Goal: Task Accomplishment & Management: Use online tool/utility

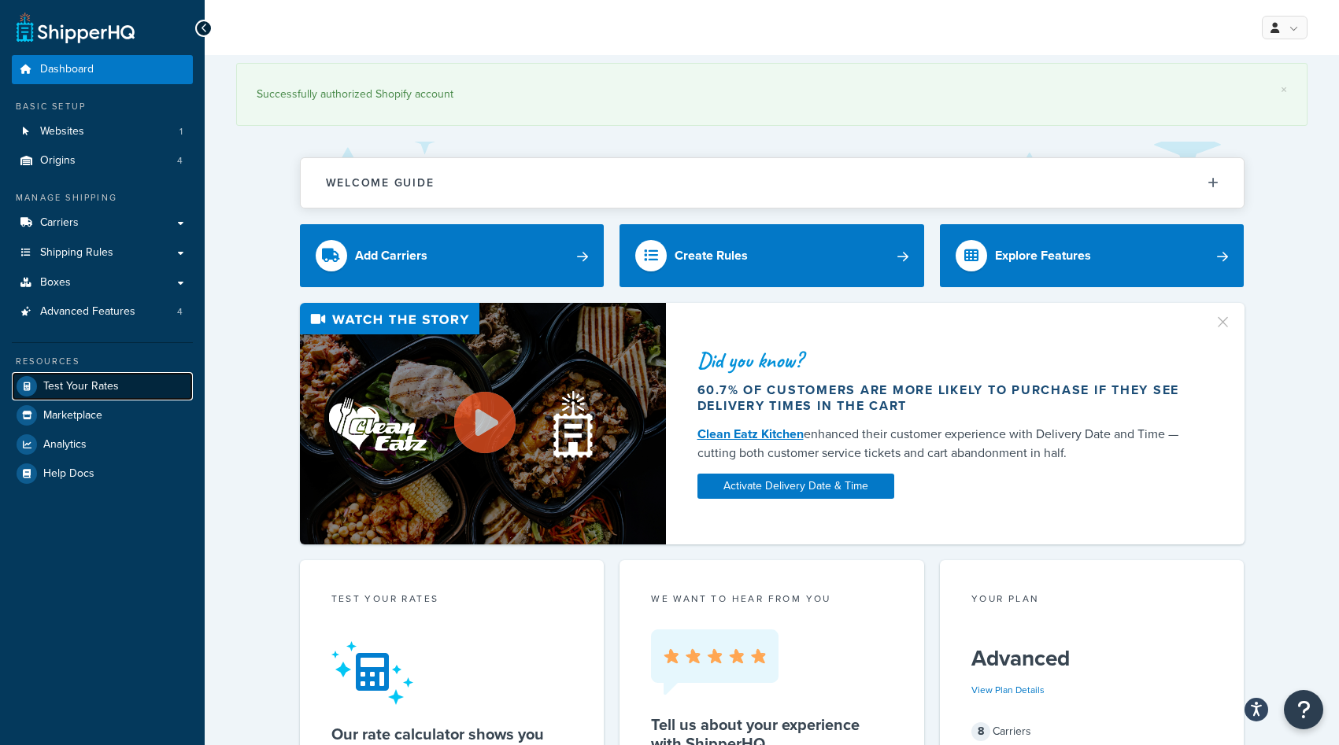
click at [124, 382] on link "Test Your Rates" at bounding box center [102, 386] width 181 height 28
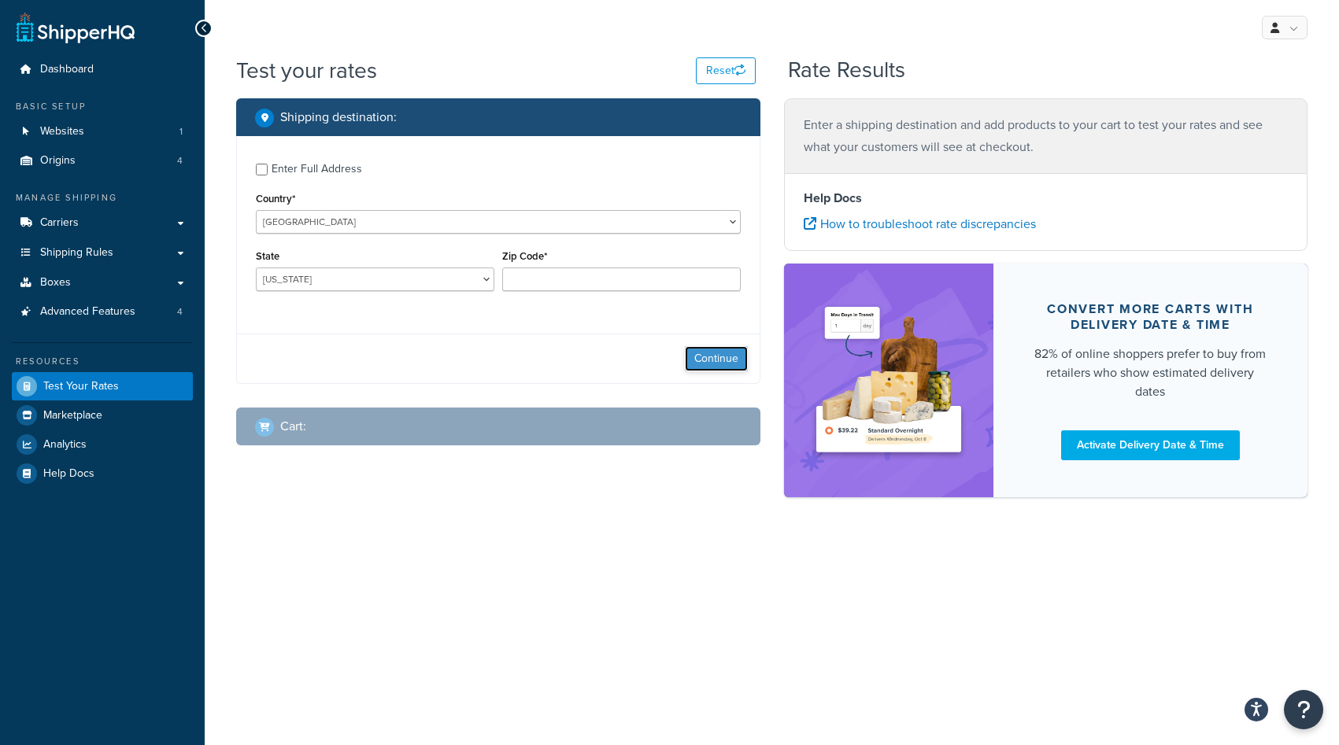
click at [719, 363] on button "Continue" at bounding box center [716, 358] width 63 height 25
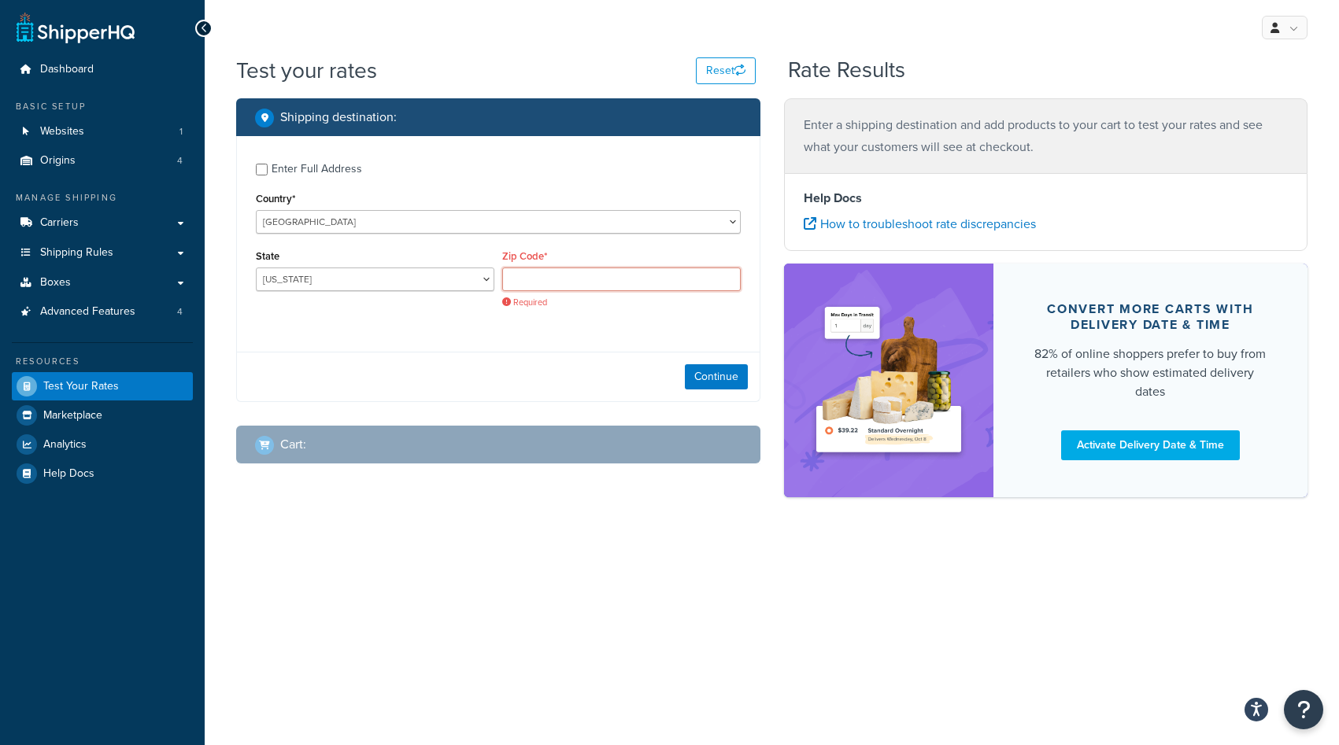
click at [549, 281] on input "Zip Code*" at bounding box center [621, 280] width 238 height 24
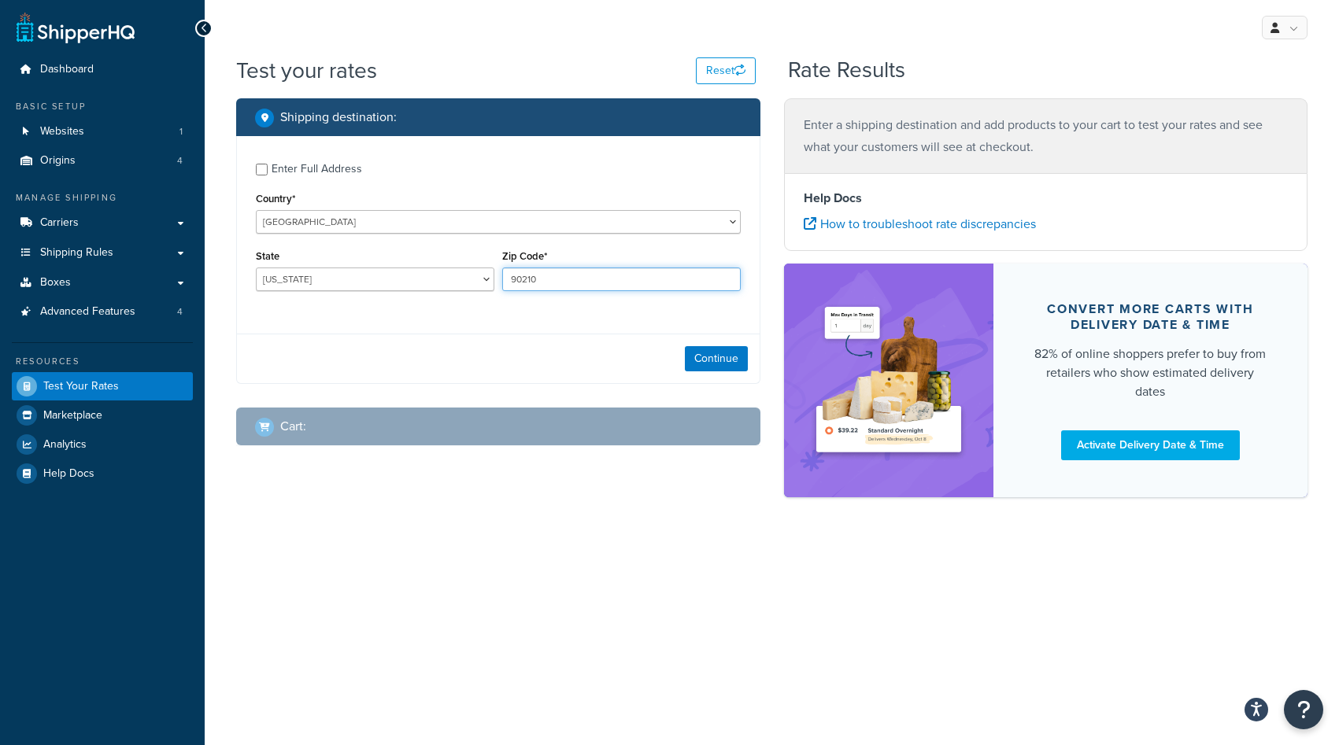
type input "90210"
click at [435, 272] on select "[US_STATE] [US_STATE] [US_STATE] [US_STATE] [US_STATE] Armed Forces Americas Ar…" at bounding box center [375, 280] width 238 height 24
select select "CA"
click at [559, 564] on div "My Profile Billing Global Settings Contact Us Logout Test your rates Reset Rate…" at bounding box center [772, 372] width 1134 height 745
click at [727, 356] on button "Continue" at bounding box center [716, 358] width 63 height 25
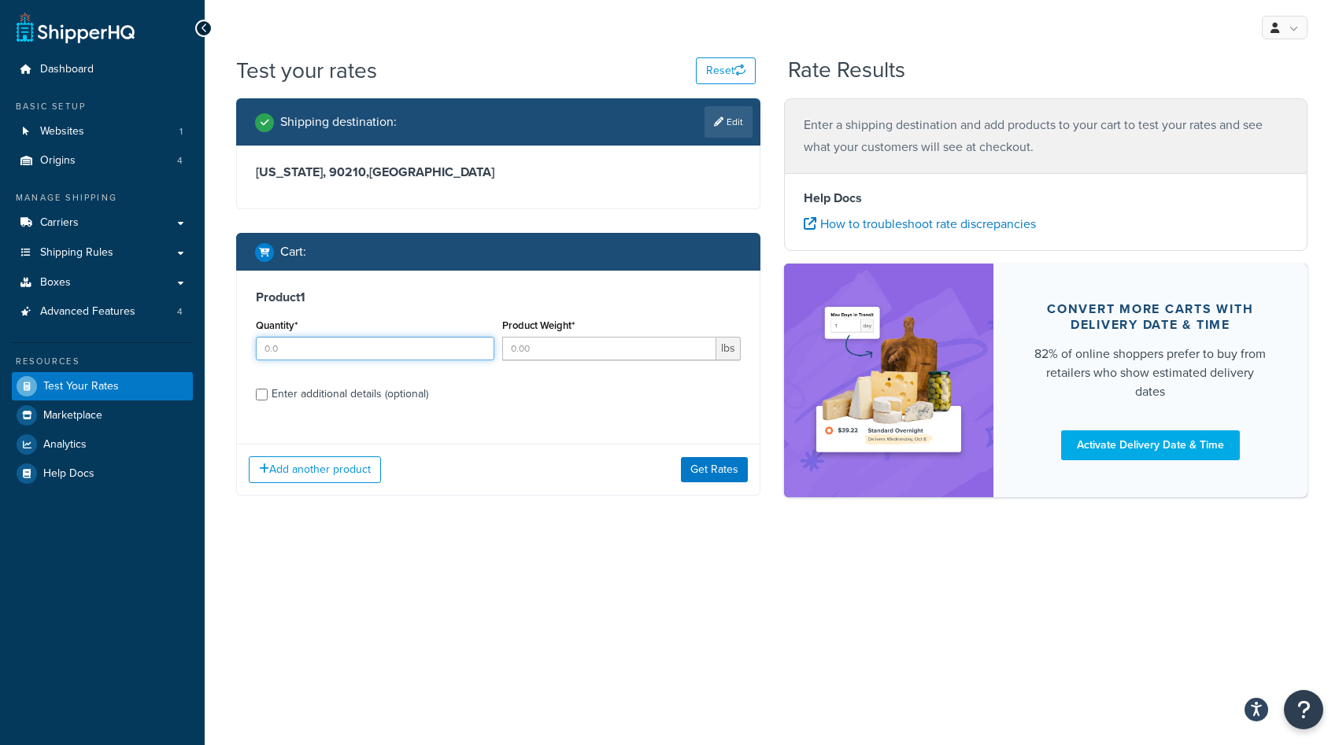
click at [368, 352] on input "Quantity*" at bounding box center [375, 349] width 238 height 24
type input "1"
click at [545, 354] on input "Product Weight*" at bounding box center [609, 349] width 214 height 24
type input "1"
click at [335, 393] on div "Enter additional details (optional)" at bounding box center [350, 394] width 157 height 22
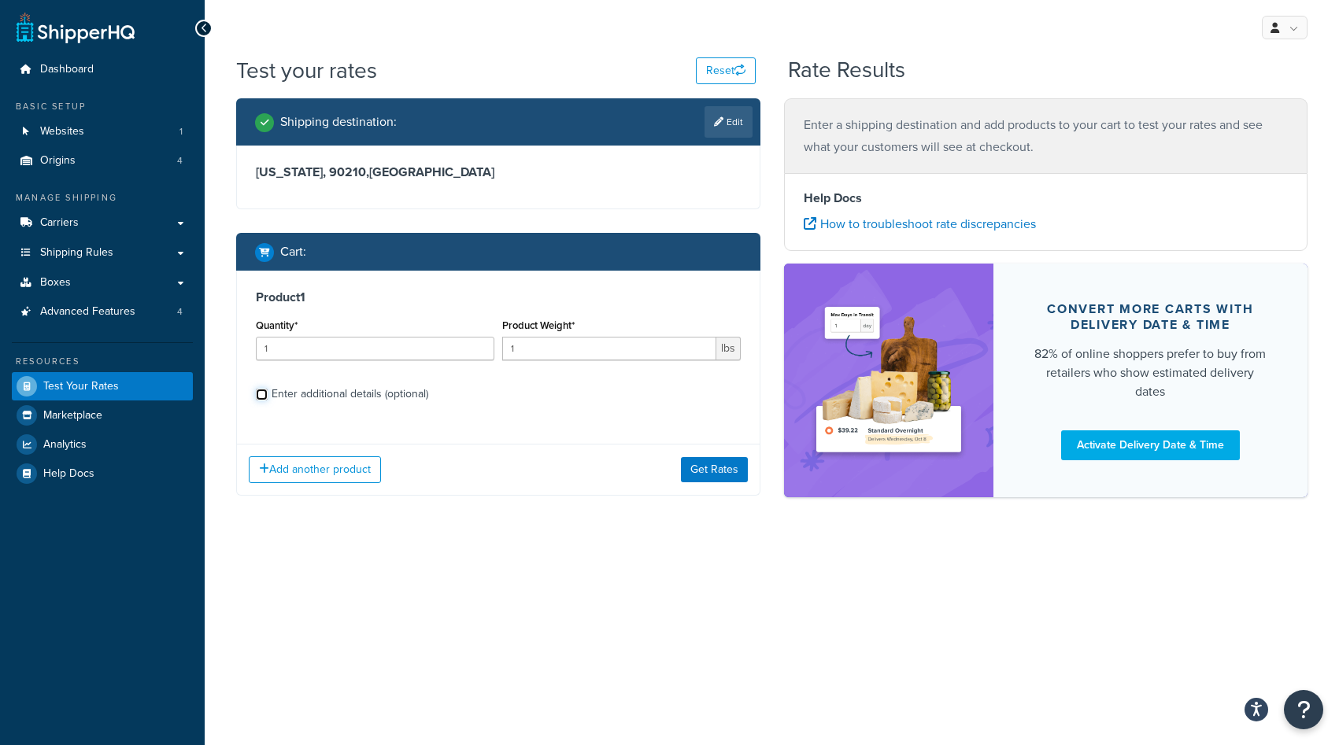
click at [268, 393] on input "Enter additional details (optional)" at bounding box center [262, 395] width 12 height 12
checkbox input "true"
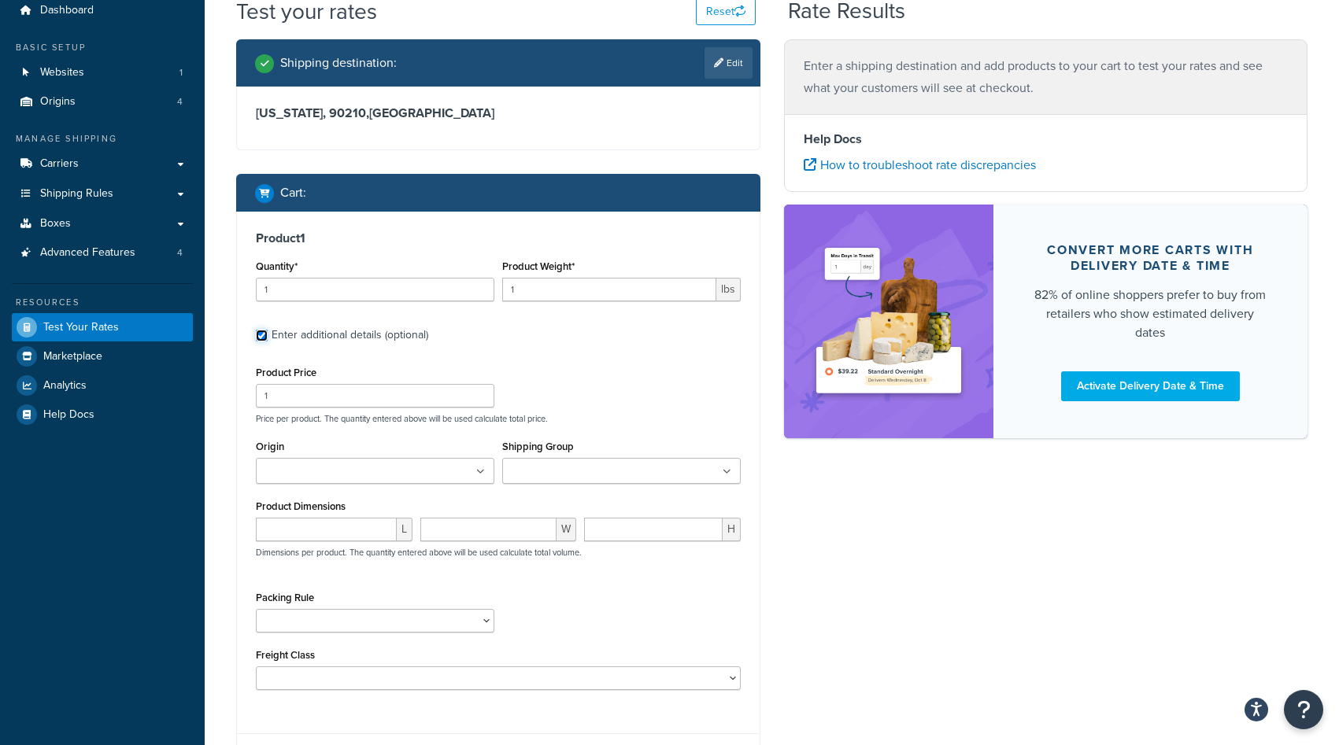
scroll to position [64, 0]
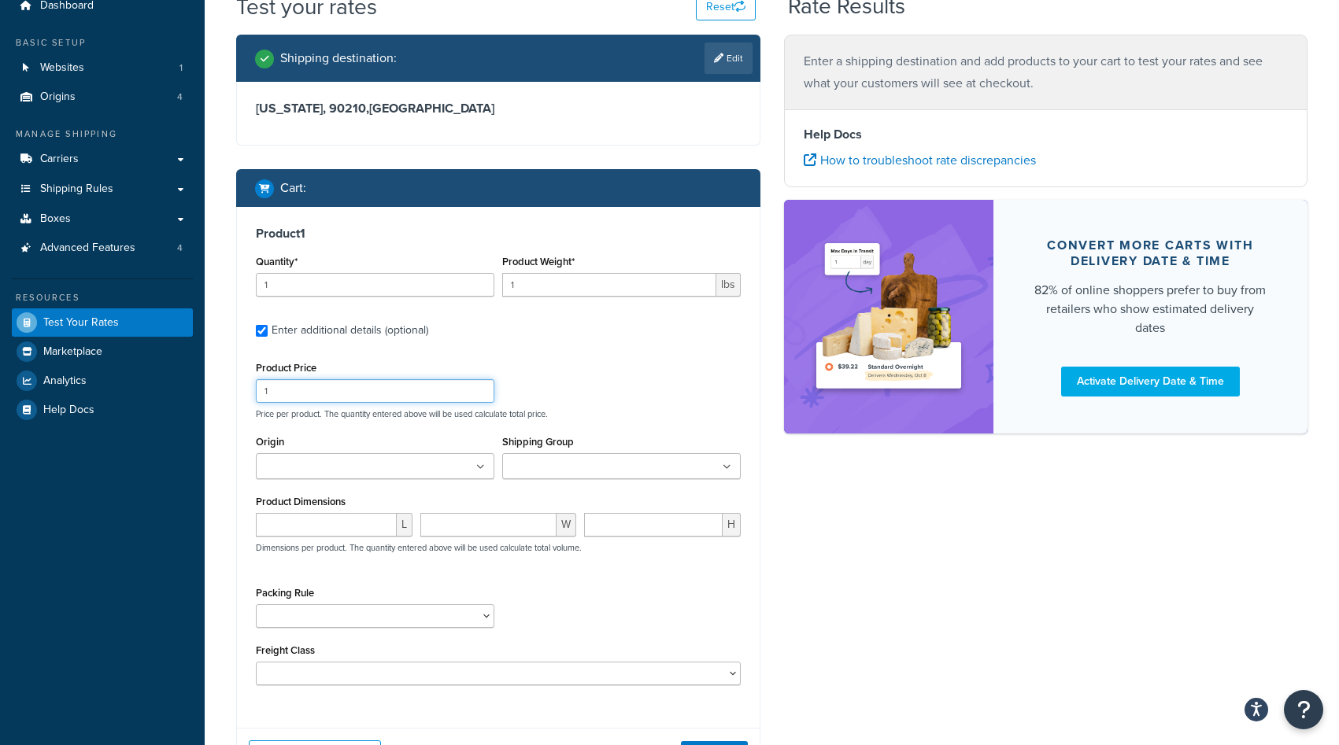
click at [347, 393] on input "1" at bounding box center [375, 391] width 238 height 24
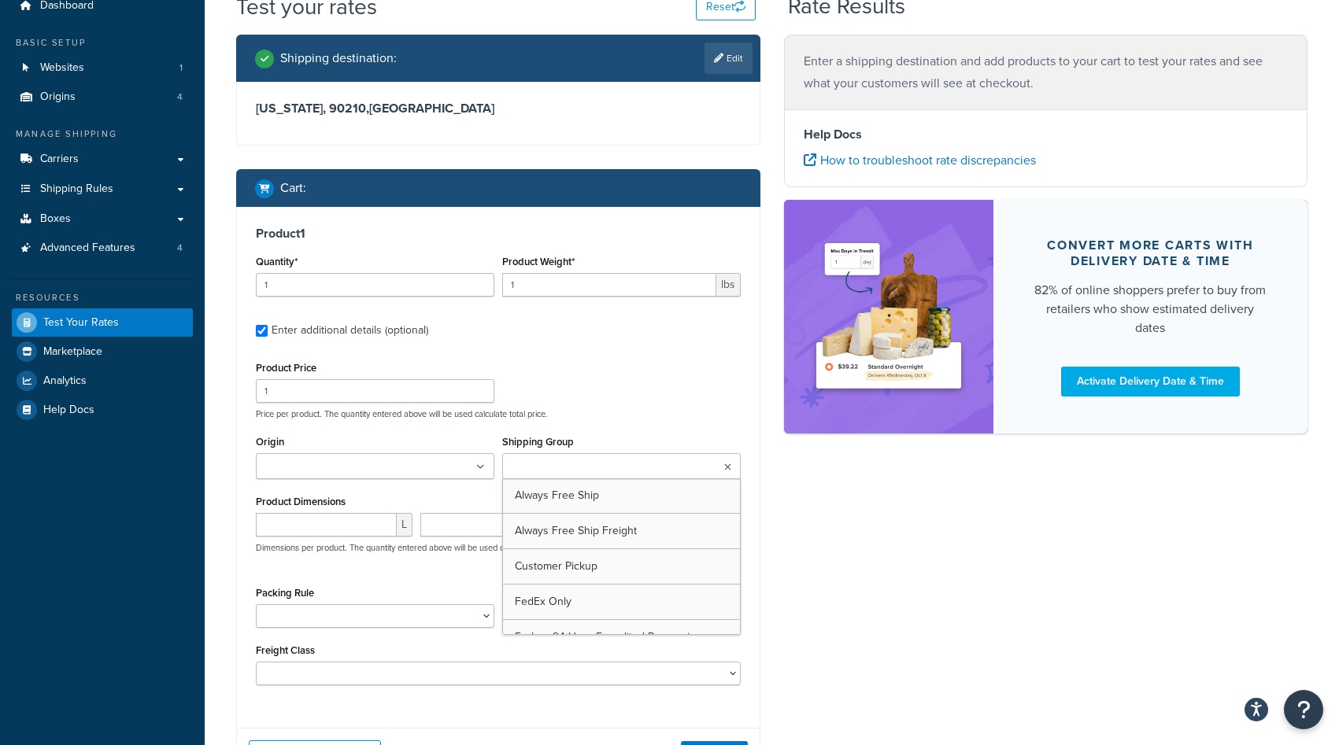
click at [553, 467] on input "Shipping Group" at bounding box center [576, 467] width 139 height 17
type input "ns par"
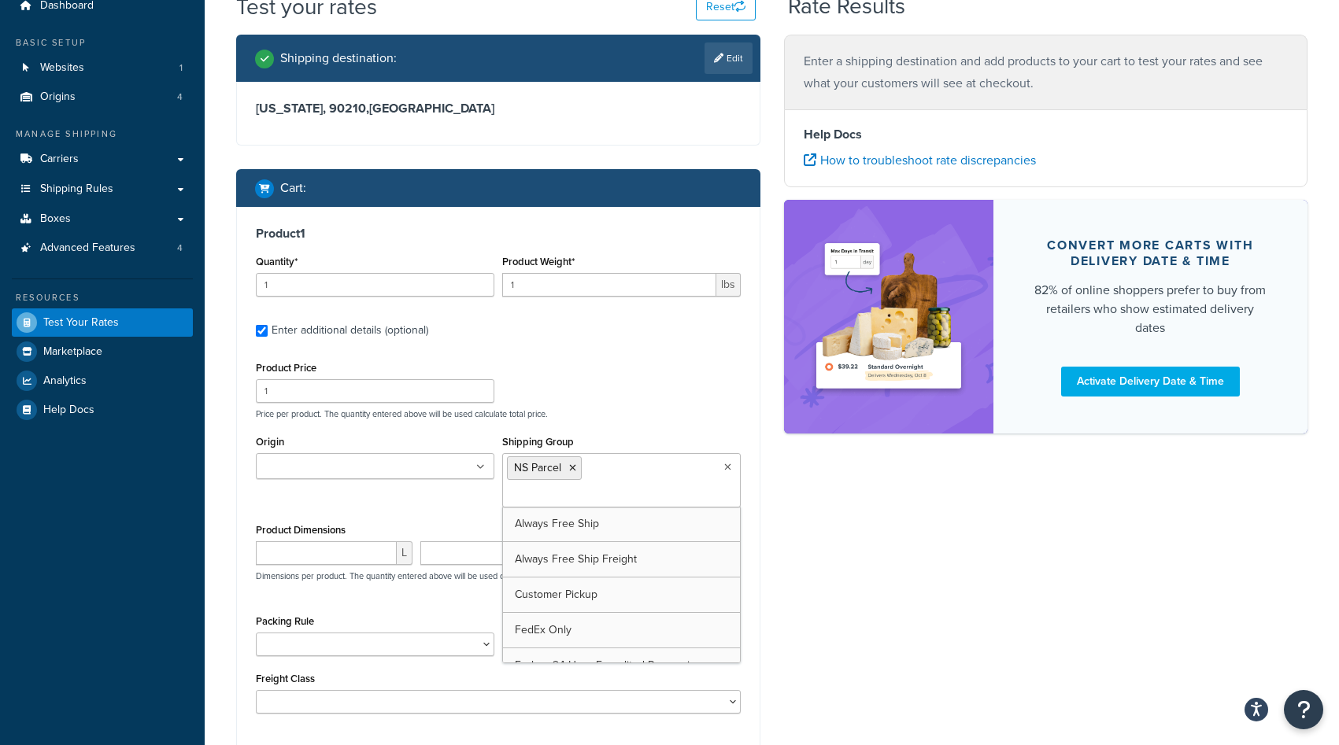
click at [635, 430] on div "Product Price 1 Price per product. The quantity entered above will be used calc…" at bounding box center [498, 535] width 485 height 356
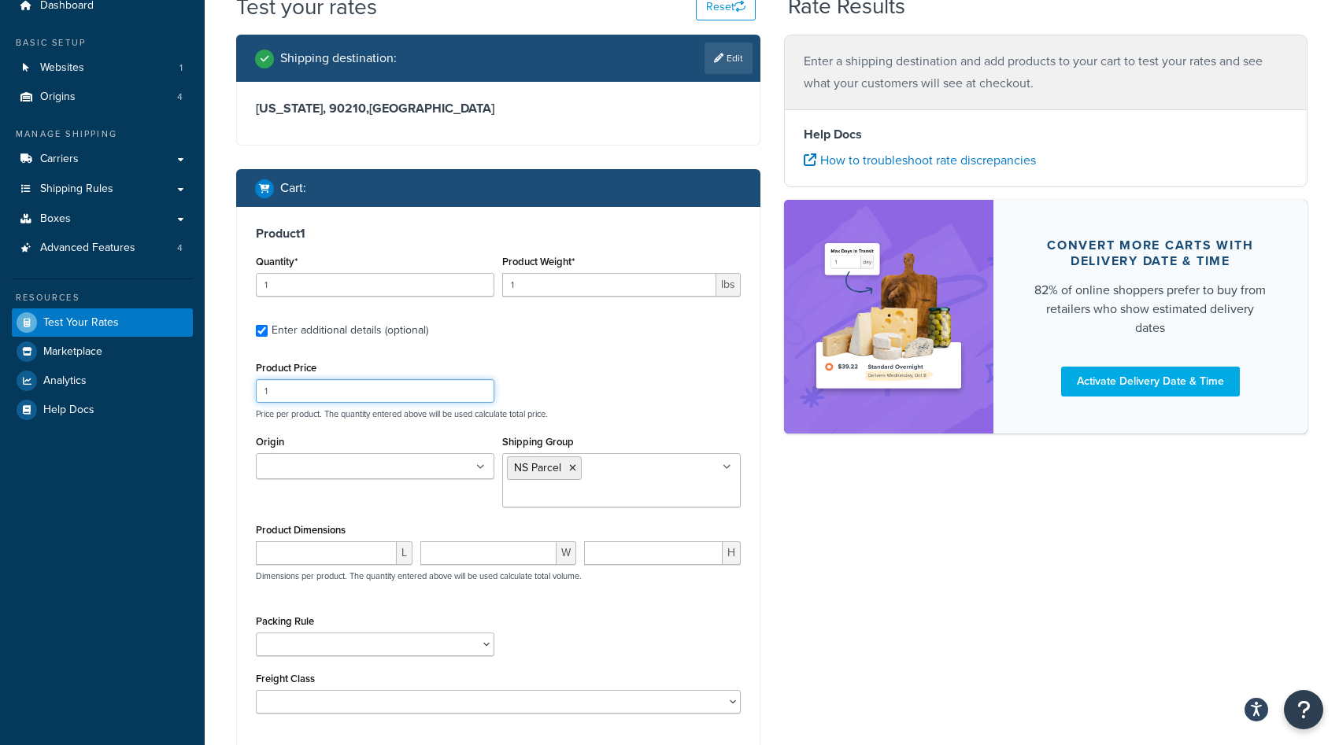
click at [420, 401] on input "1" at bounding box center [375, 391] width 238 height 24
click at [408, 399] on input "1" at bounding box center [375, 391] width 238 height 24
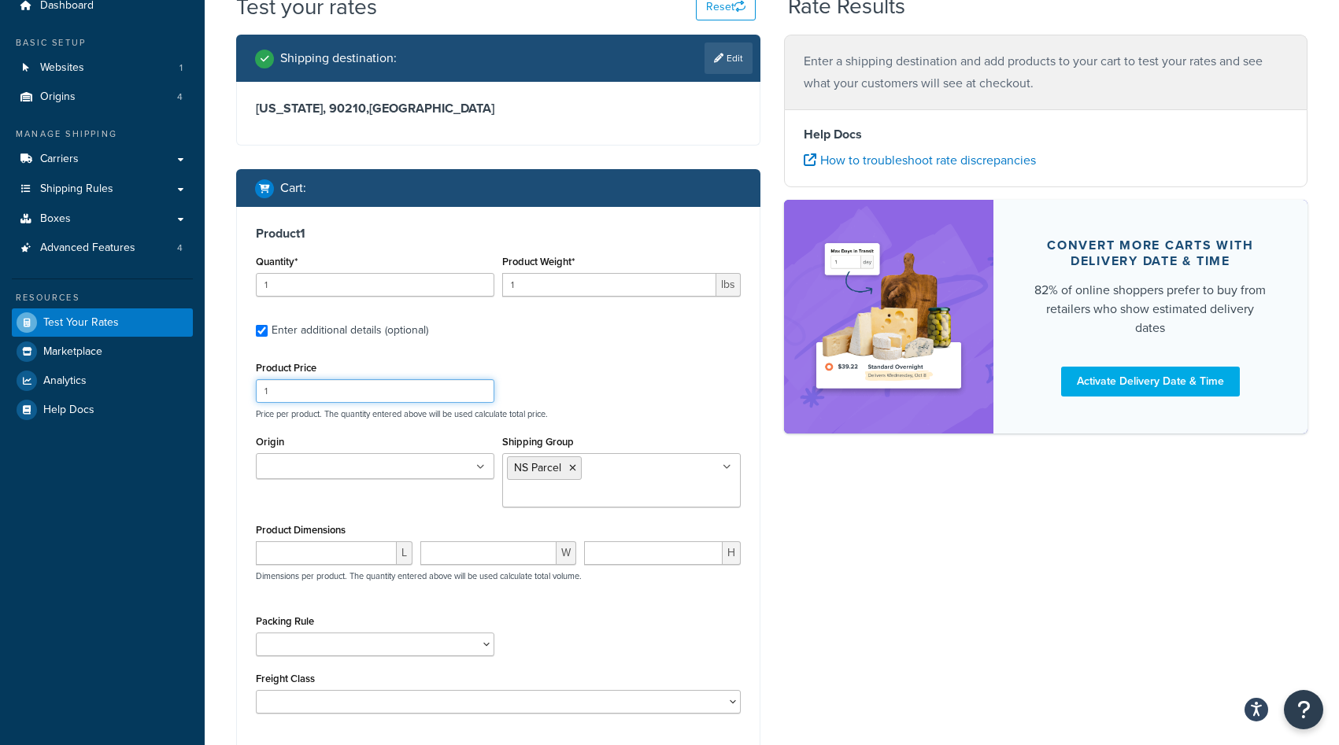
click at [408, 399] on input "1" at bounding box center [375, 391] width 238 height 24
type input "280"
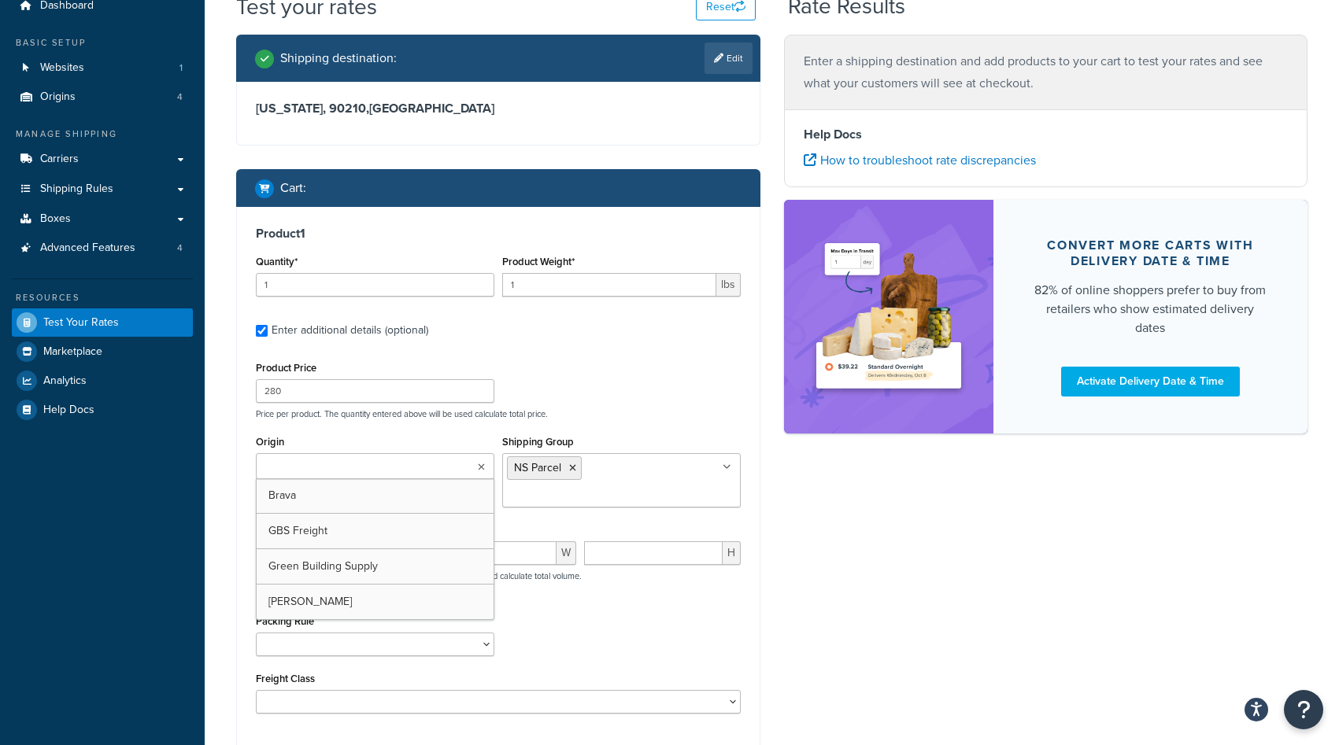
click at [555, 388] on div "Product Price 280 Price per product. The quantity entered above will be used ca…" at bounding box center [498, 388] width 493 height 62
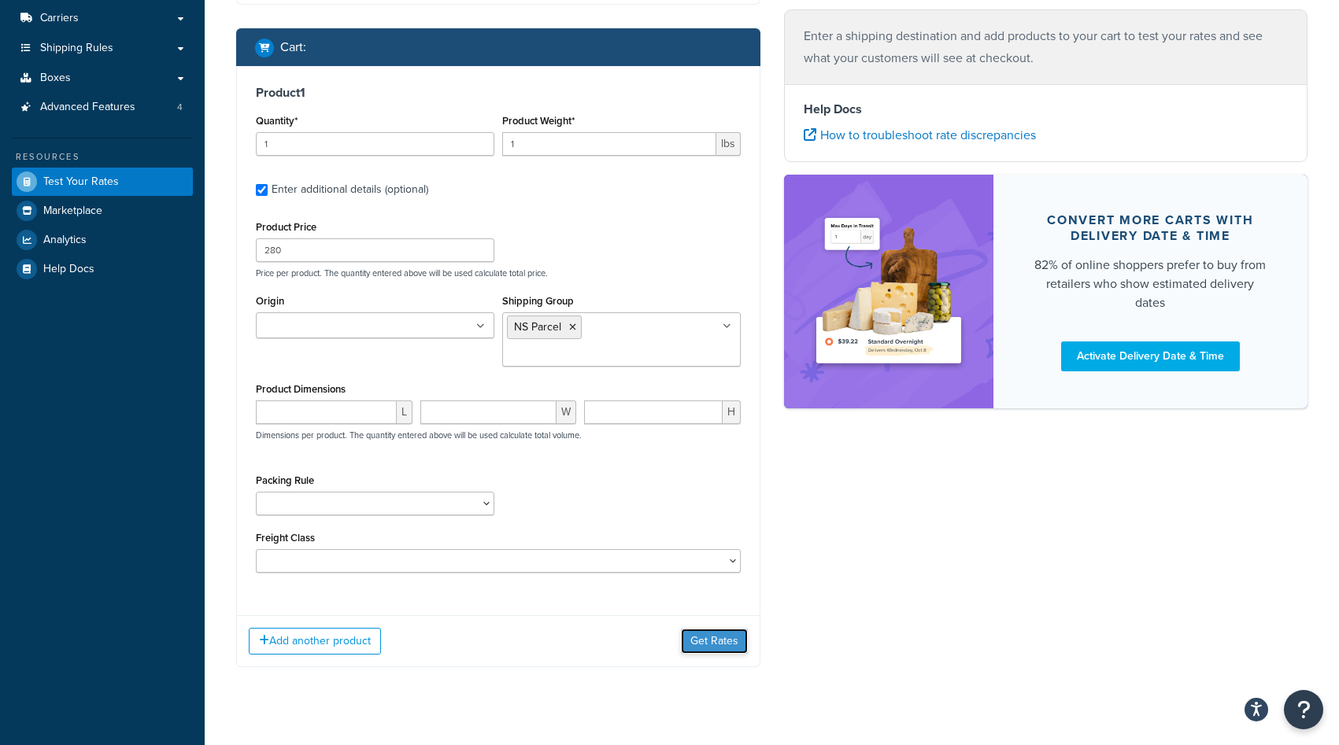
click at [720, 629] on button "Get Rates" at bounding box center [714, 641] width 67 height 25
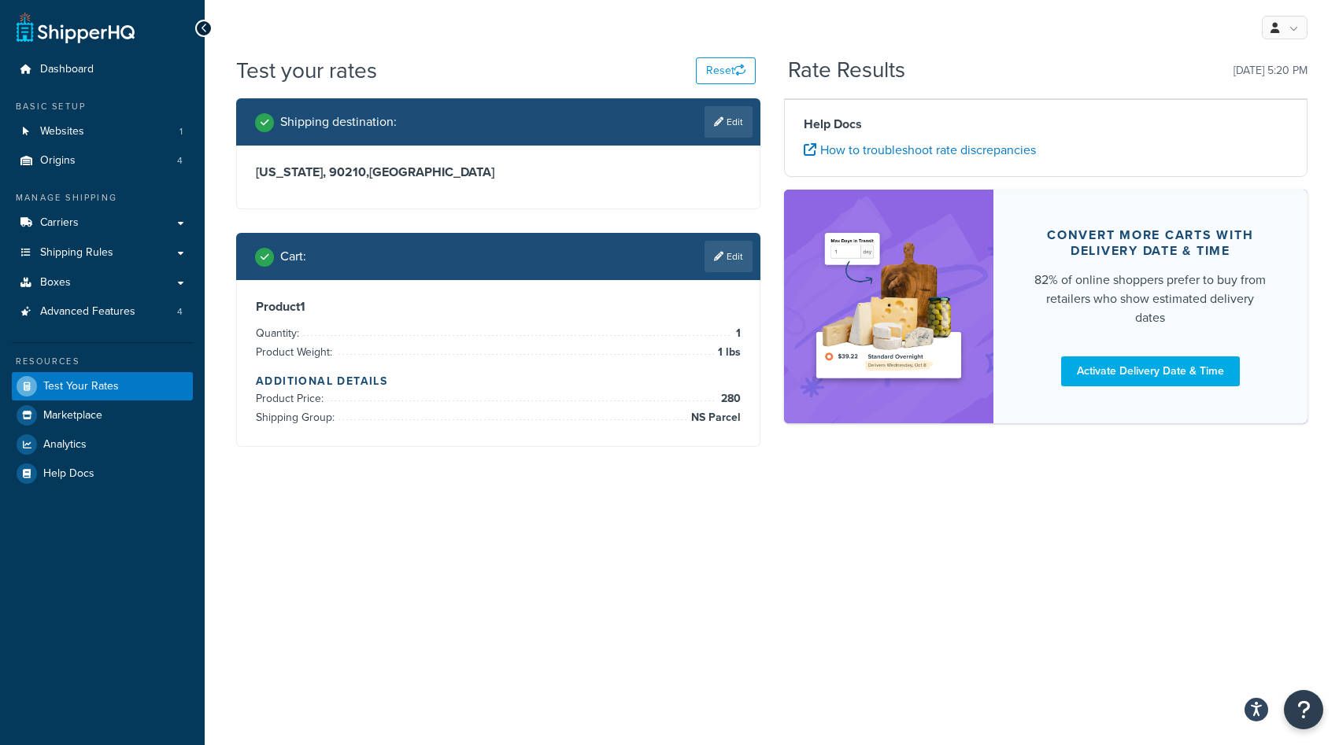
scroll to position [0, 0]
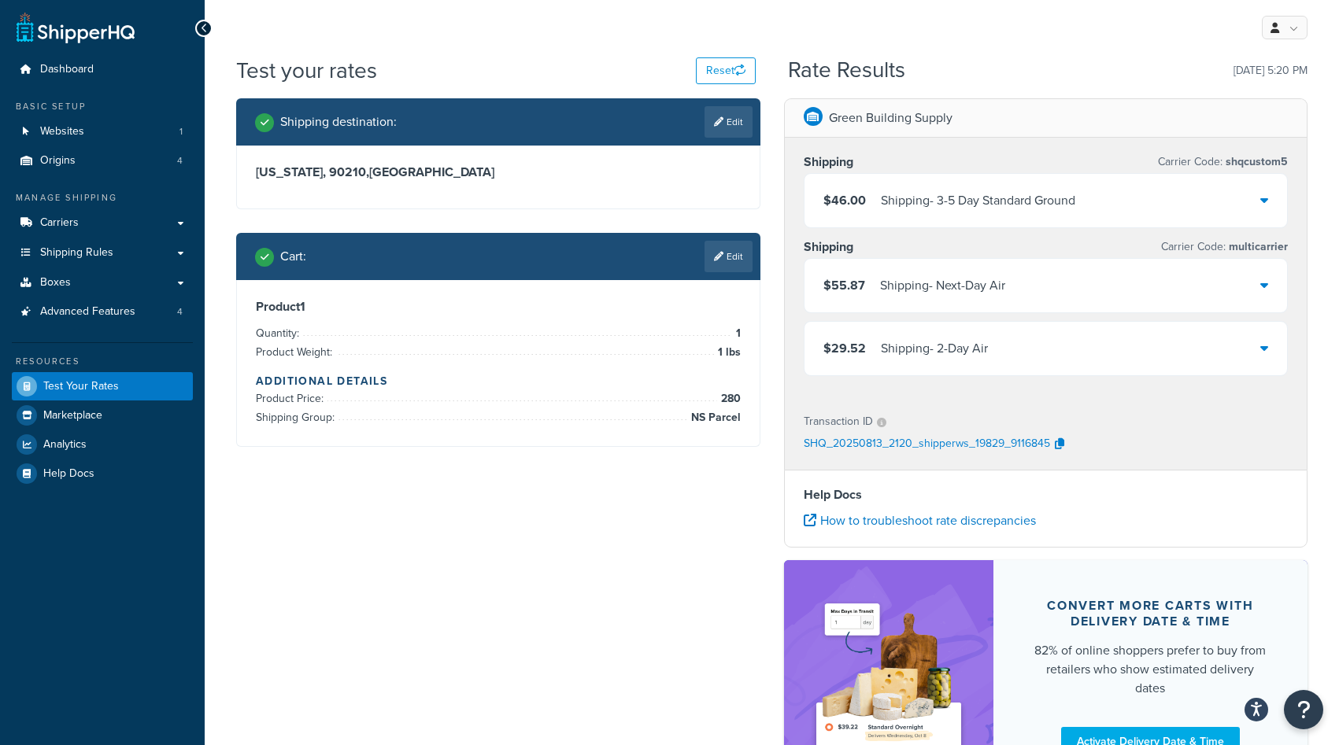
click at [722, 263] on link "Edit" at bounding box center [728, 256] width 48 height 31
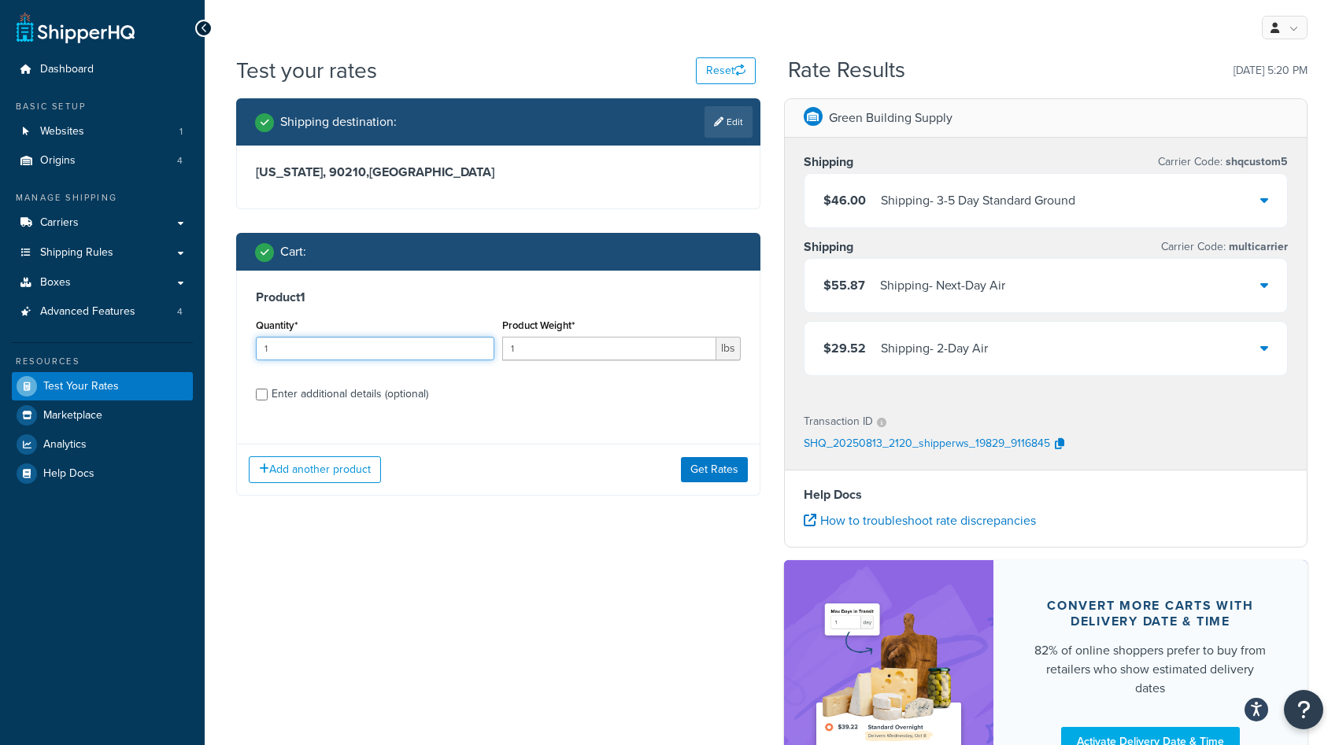
drag, startPoint x: 289, startPoint y: 354, endPoint x: 249, endPoint y: 350, distance: 40.3
click at [249, 350] on div "Product 1 Quantity* 1 Product Weight* 1 lbs Enter additional details (optional)" at bounding box center [498, 351] width 523 height 161
type input "2"
click at [397, 396] on div "Enter additional details (optional)" at bounding box center [350, 394] width 157 height 22
click at [268, 396] on input "Enter additional details (optional)" at bounding box center [262, 395] width 12 height 12
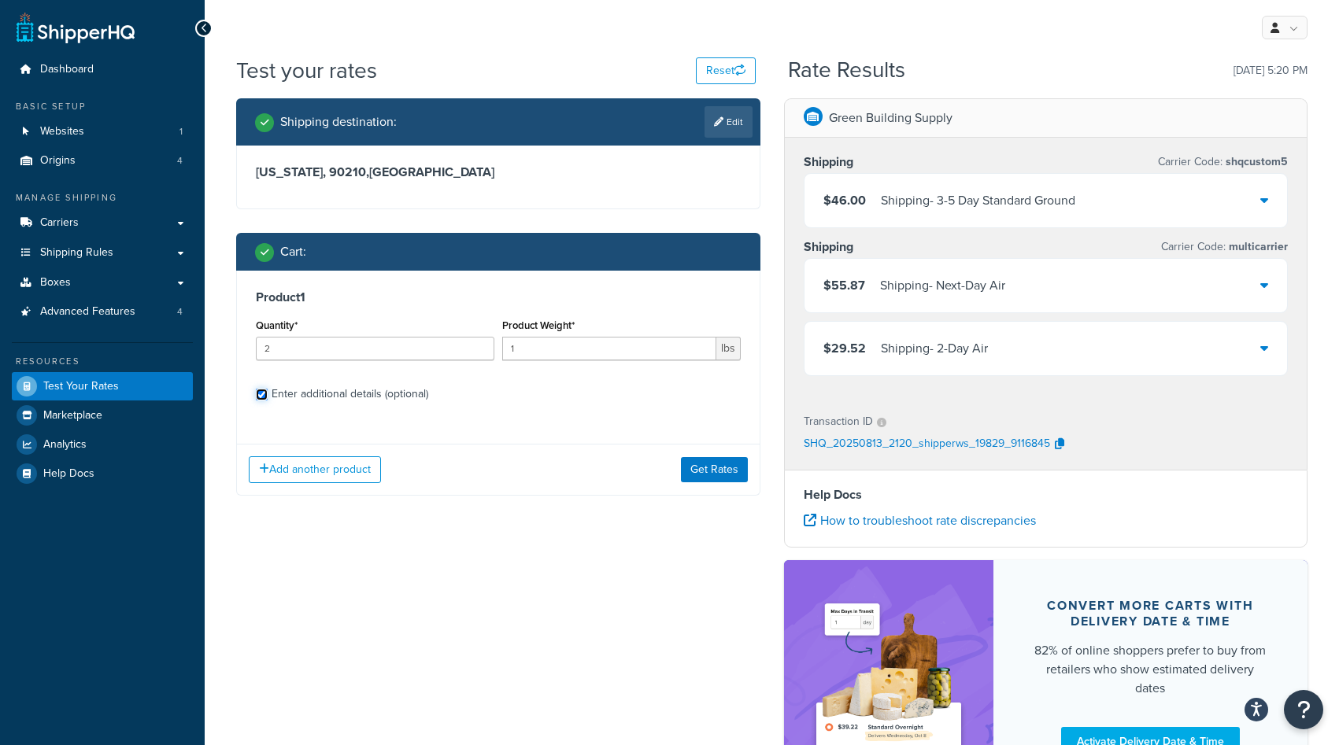
checkbox input "true"
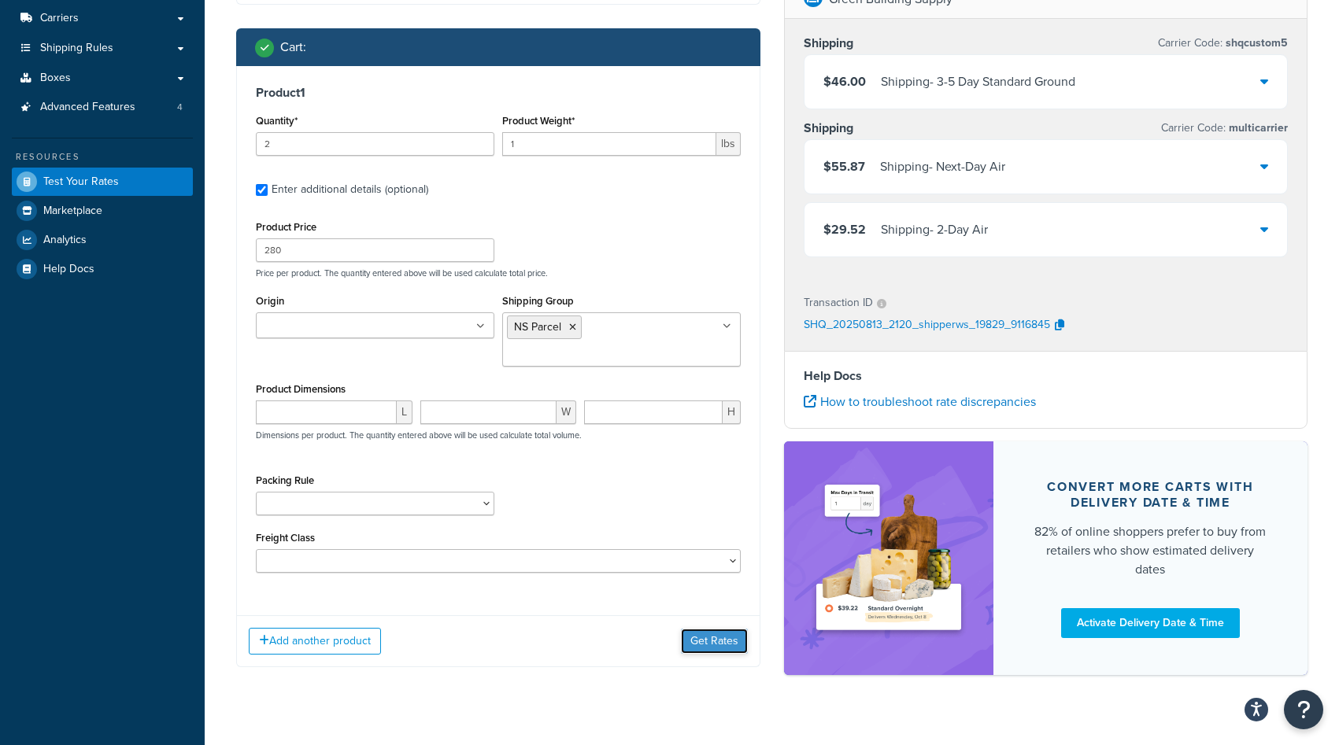
click at [720, 629] on button "Get Rates" at bounding box center [714, 641] width 67 height 25
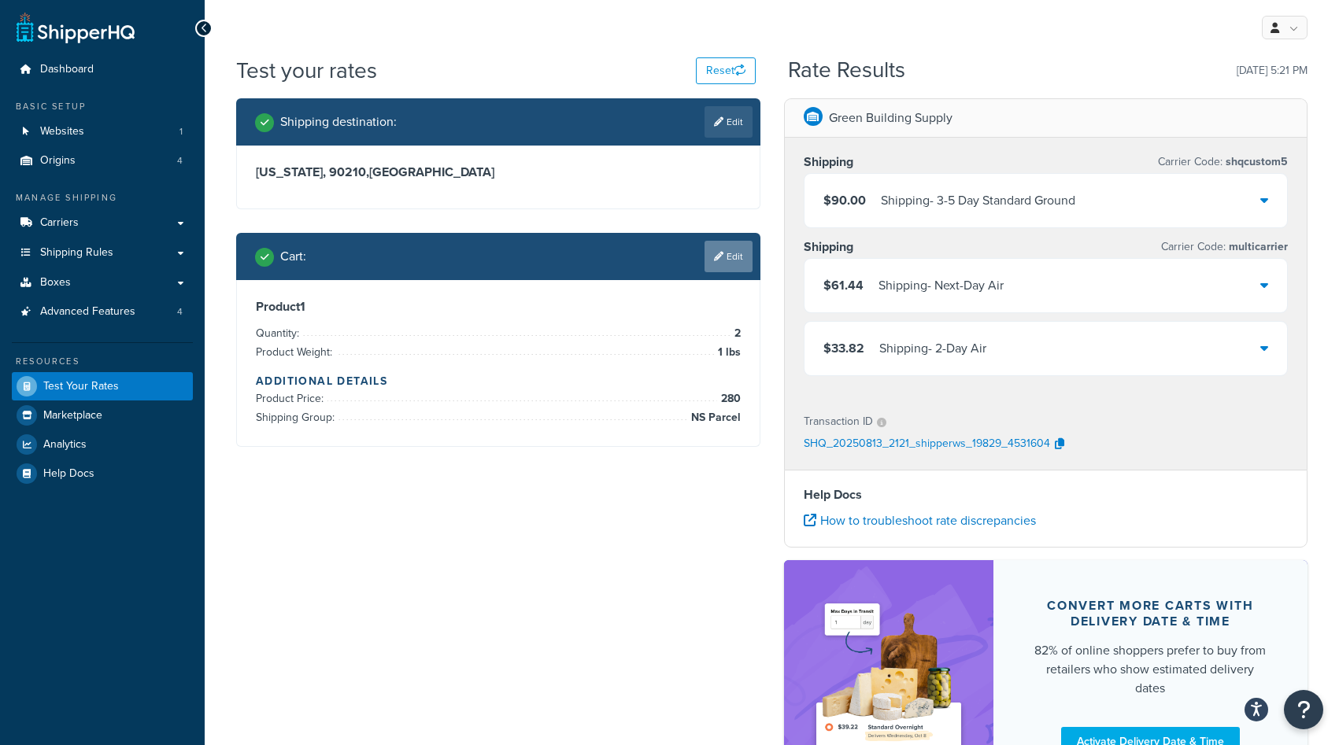
click at [719, 249] on link "Edit" at bounding box center [728, 256] width 48 height 31
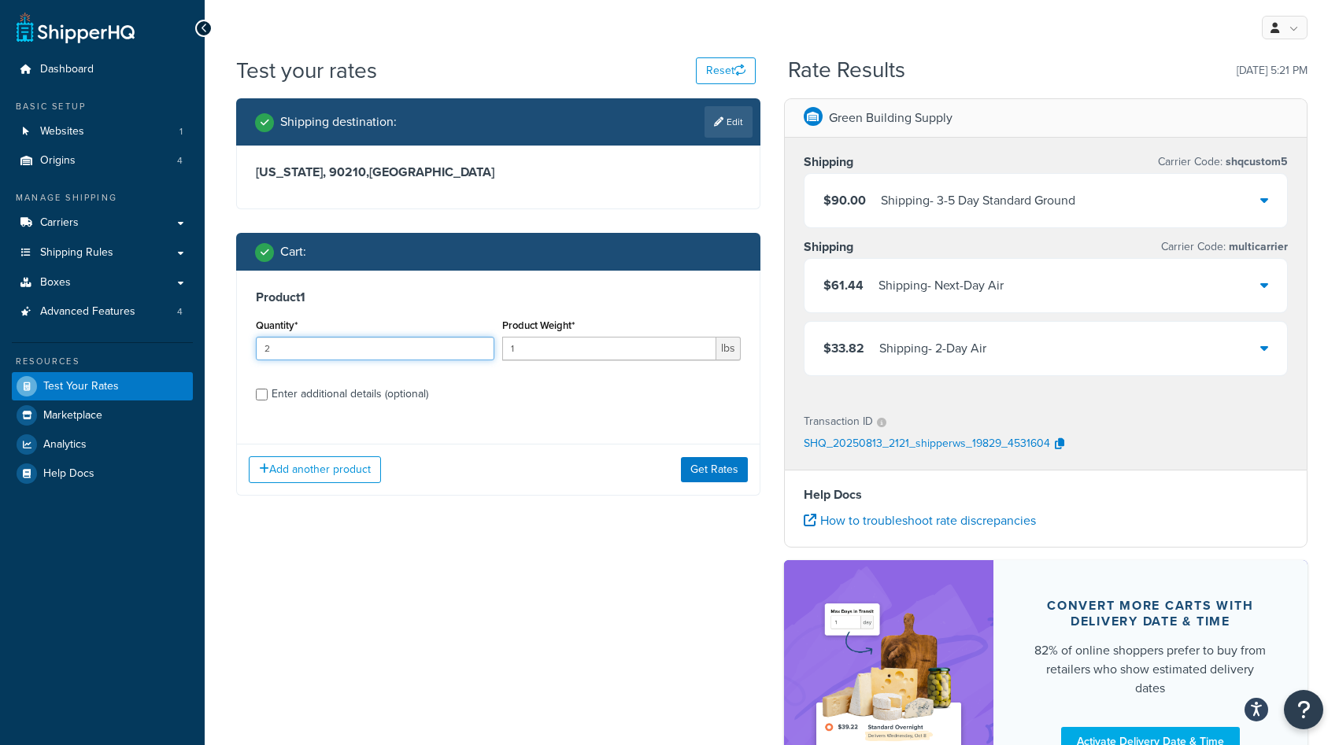
drag, startPoint x: 357, startPoint y: 352, endPoint x: 240, endPoint y: 361, distance: 117.6
click at [240, 361] on div "Product 1 Quantity* 2 Product Weight* 1 lbs Enter additional details (optional)" at bounding box center [498, 351] width 523 height 161
type input "3"
click at [693, 473] on button "Get Rates" at bounding box center [714, 469] width 67 height 25
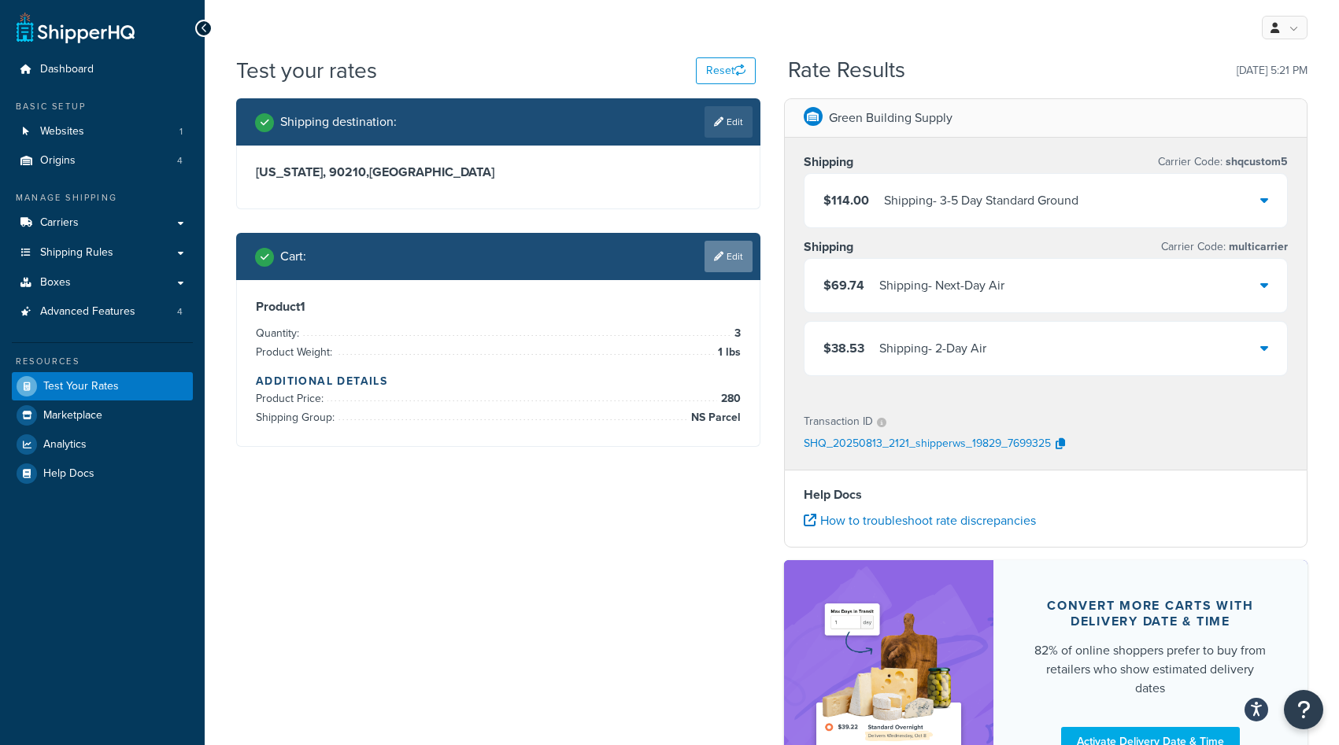
click at [728, 260] on link "Edit" at bounding box center [728, 256] width 48 height 31
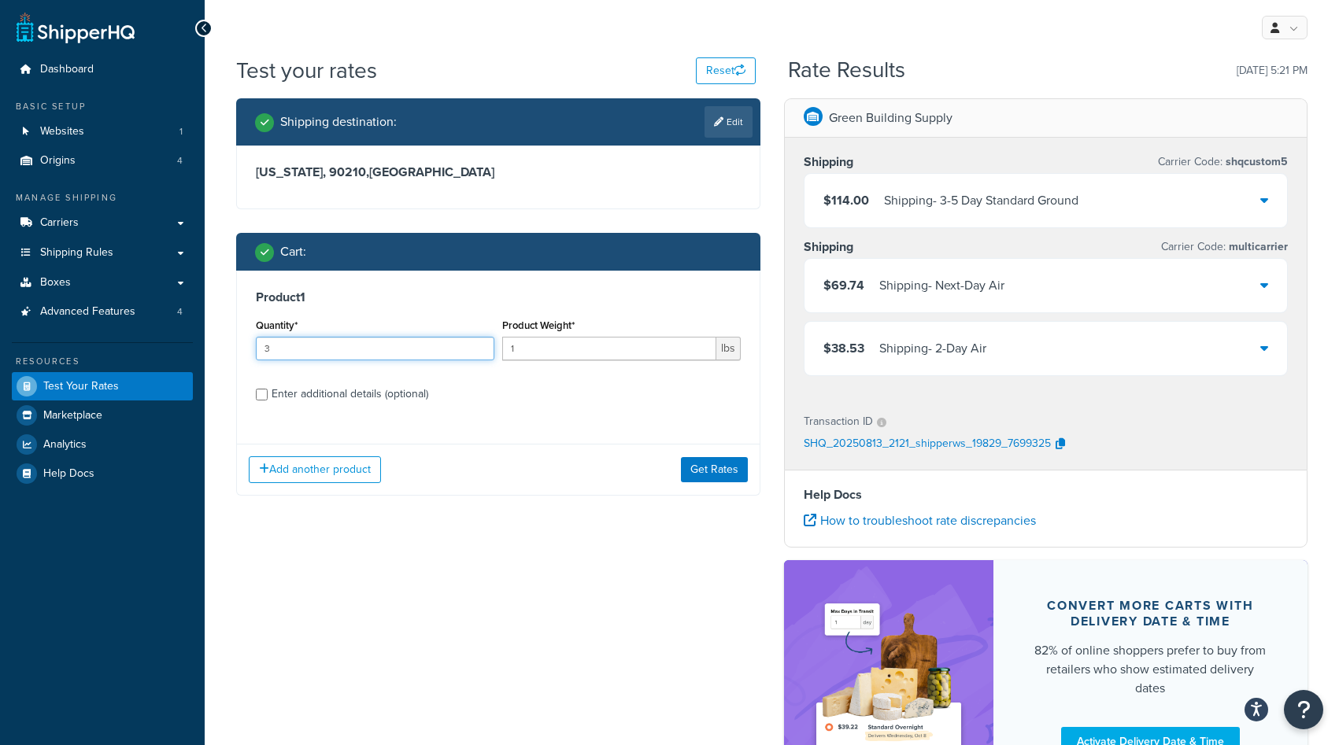
drag, startPoint x: 361, startPoint y: 346, endPoint x: 207, endPoint y: 345, distance: 154.2
click at [207, 345] on div "Test your rates Reset Rate Results [DATE] 5:21 PM Shipping destination : Edit […" at bounding box center [772, 452] width 1134 height 794
type input "4"
click at [697, 469] on button "Get Rates" at bounding box center [714, 469] width 67 height 25
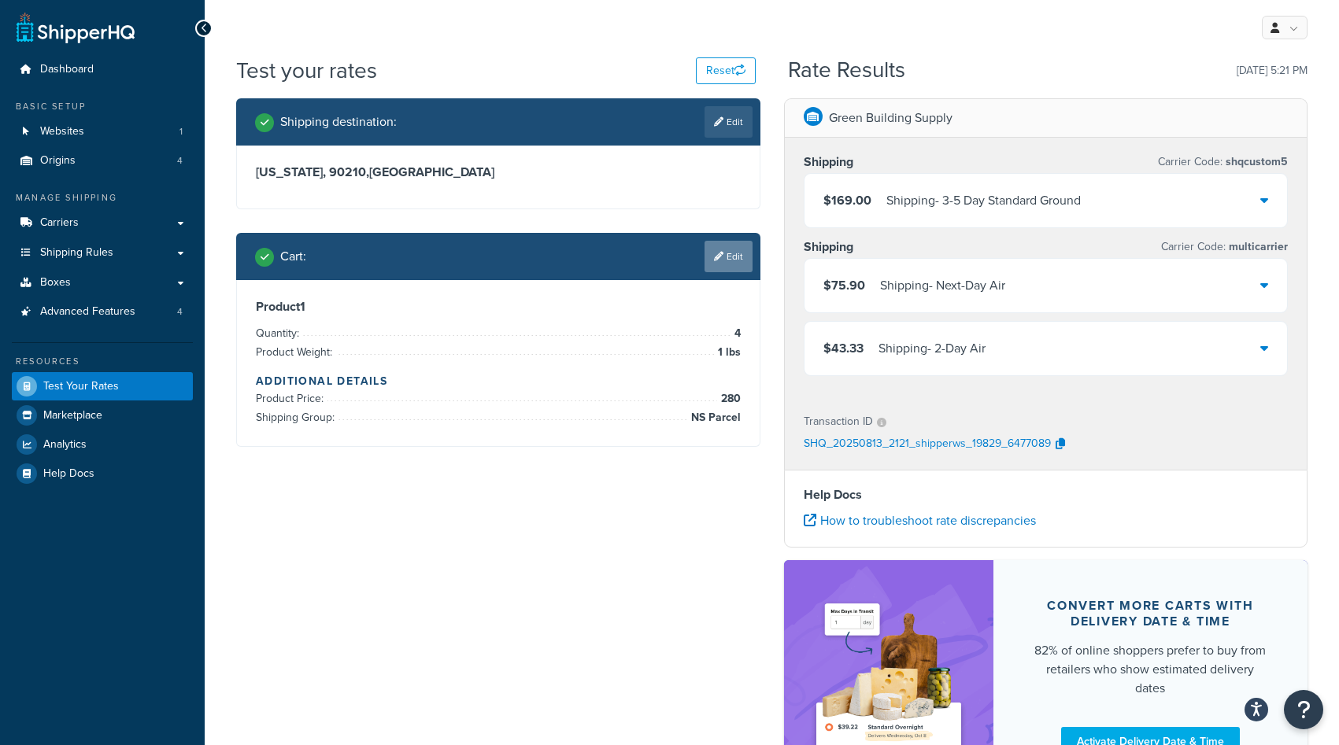
click at [726, 256] on link "Edit" at bounding box center [728, 256] width 48 height 31
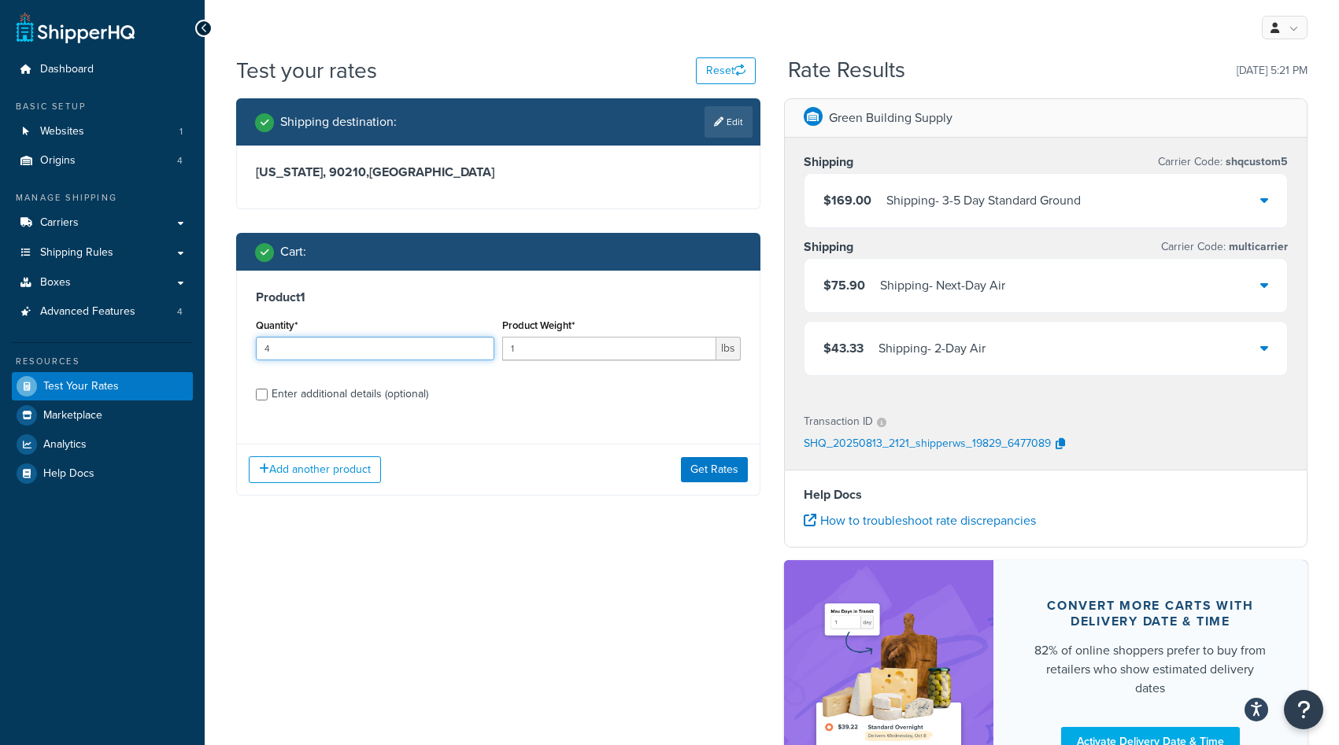
drag, startPoint x: 296, startPoint y: 351, endPoint x: 227, endPoint y: 349, distance: 68.5
click at [227, 349] on div "Shipping destination : Edit [US_STATE], 90210 , [GEOGRAPHIC_DATA] Cart : Produc…" at bounding box center [498, 308] width 548 height 421
type input "5"
click at [726, 467] on button "Get Rates" at bounding box center [714, 469] width 67 height 25
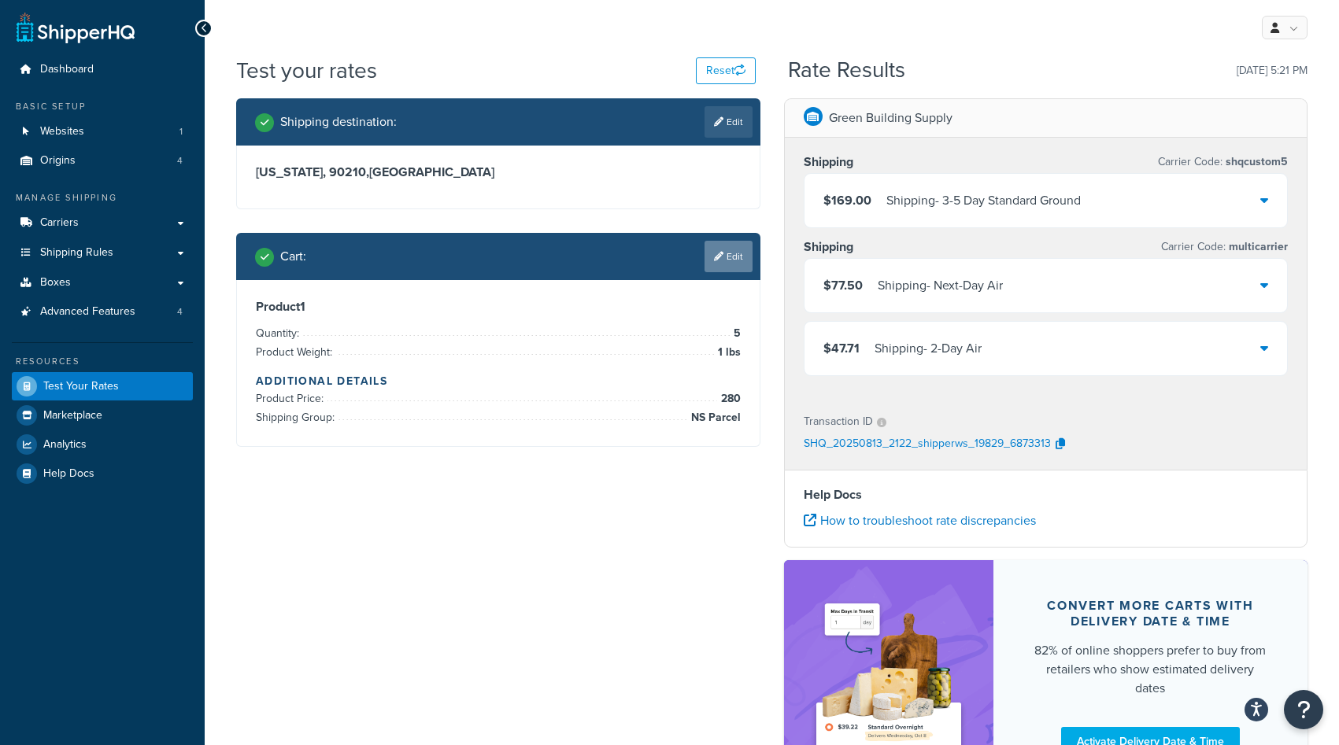
click at [726, 245] on link "Edit" at bounding box center [728, 256] width 48 height 31
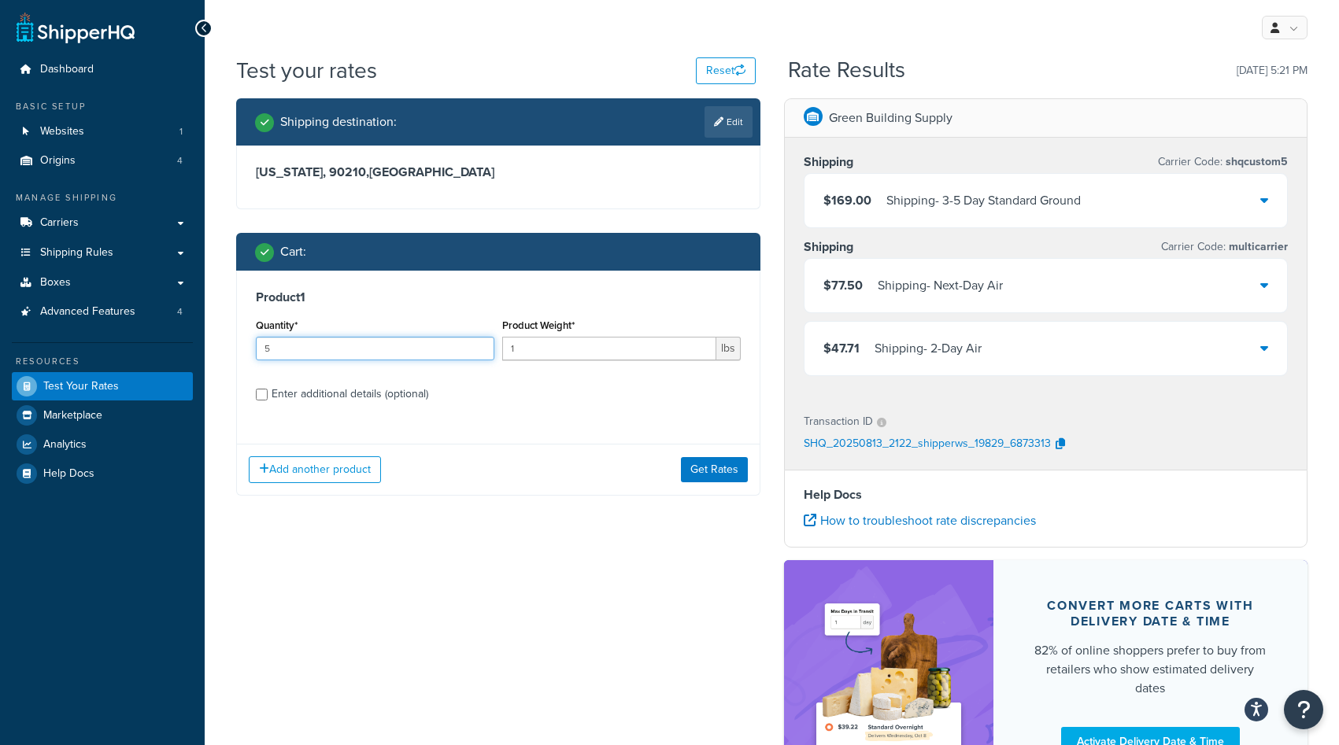
drag, startPoint x: 279, startPoint y: 353, endPoint x: 219, endPoint y: 344, distance: 60.4
click at [219, 344] on div "Test your rates Reset Rate Results [DATE] 5:21 PM Shipping destination : Edit […" at bounding box center [772, 452] width 1134 height 794
type input "6"
click at [719, 474] on button "Get Rates" at bounding box center [714, 469] width 67 height 25
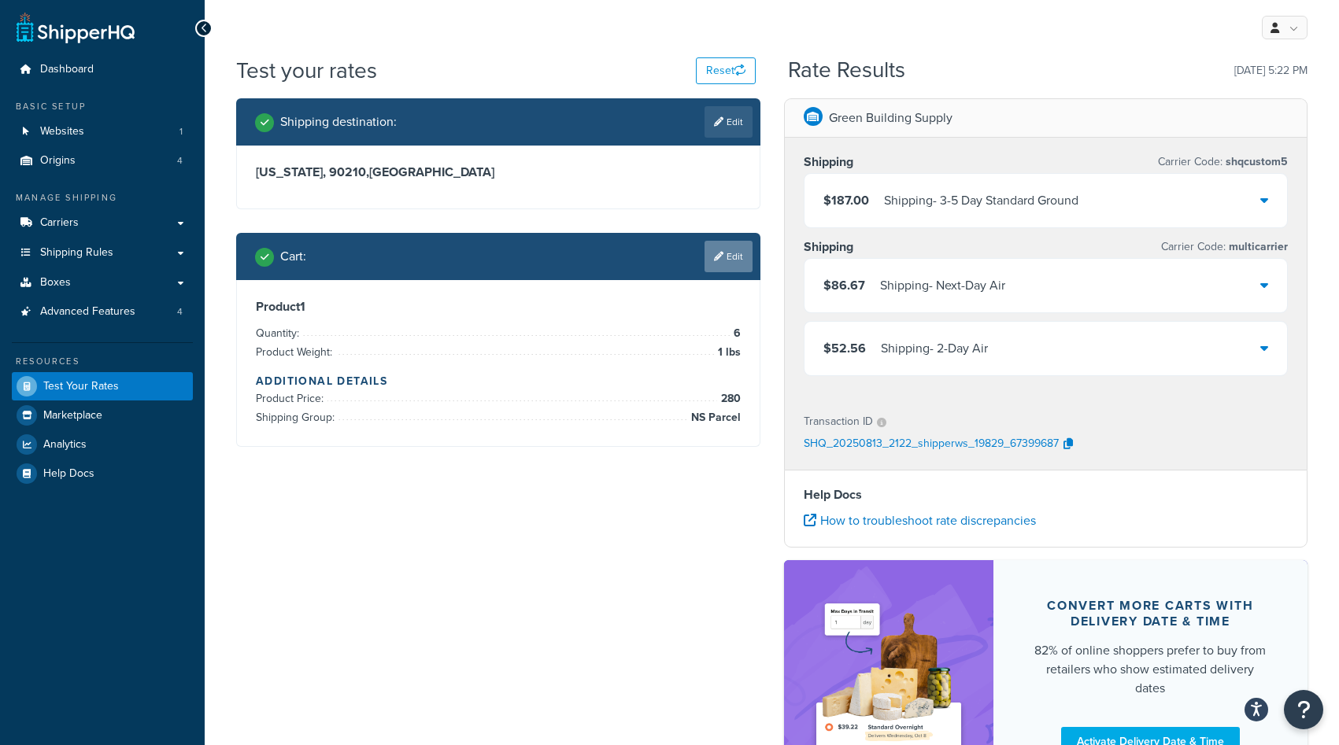
click at [740, 255] on link "Edit" at bounding box center [728, 256] width 48 height 31
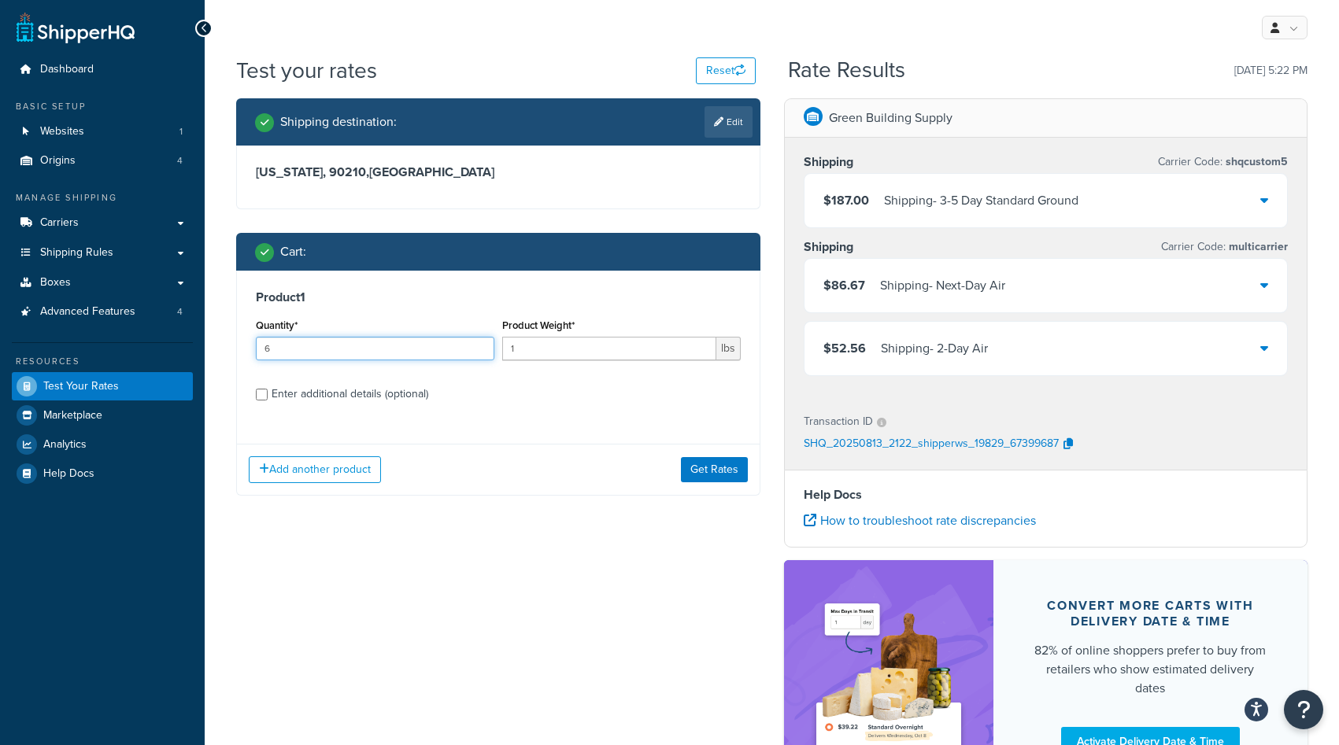
drag, startPoint x: 352, startPoint y: 347, endPoint x: 239, endPoint y: 338, distance: 112.9
click at [239, 338] on div "Product 1 Quantity* 6 Product Weight* 1 lbs Enter additional details (optional)" at bounding box center [498, 351] width 523 height 161
type input "1"
click at [382, 399] on div "Enter additional details (optional)" at bounding box center [350, 394] width 157 height 22
click at [268, 399] on input "Enter additional details (optional)" at bounding box center [262, 395] width 12 height 12
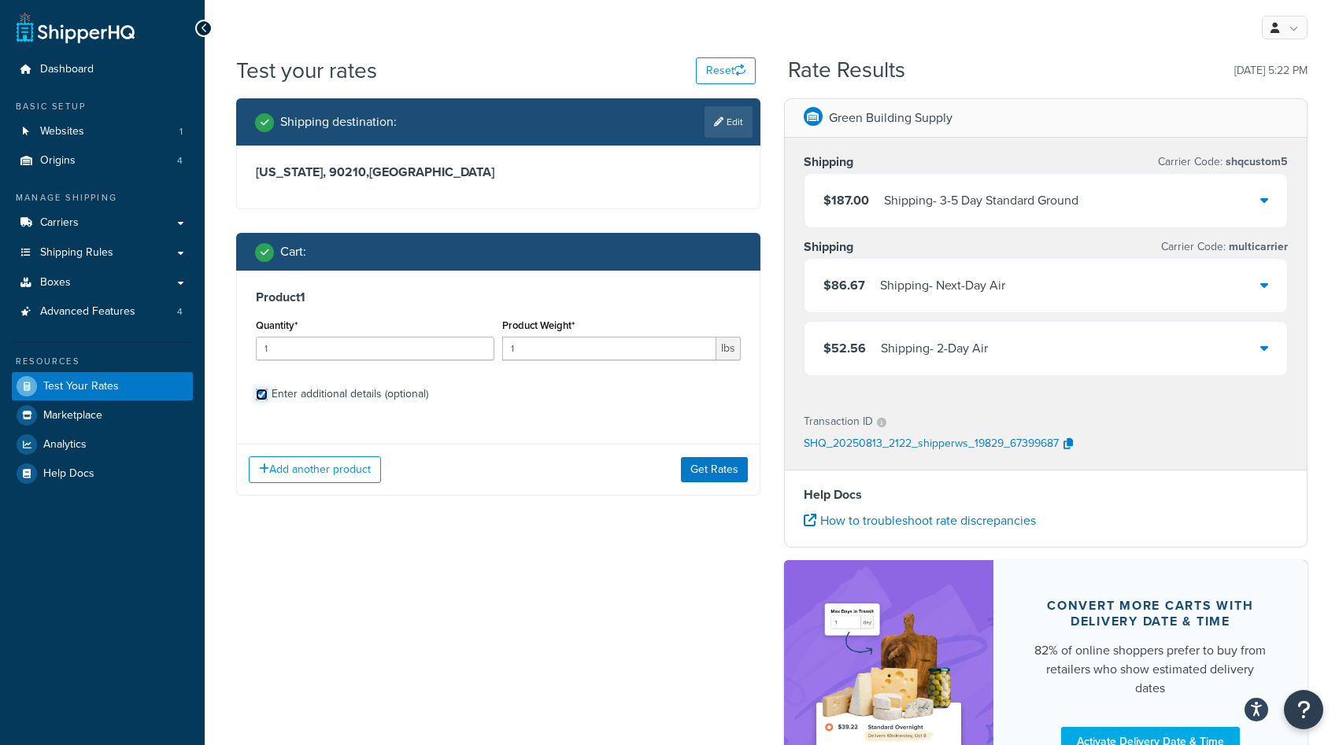
checkbox input "true"
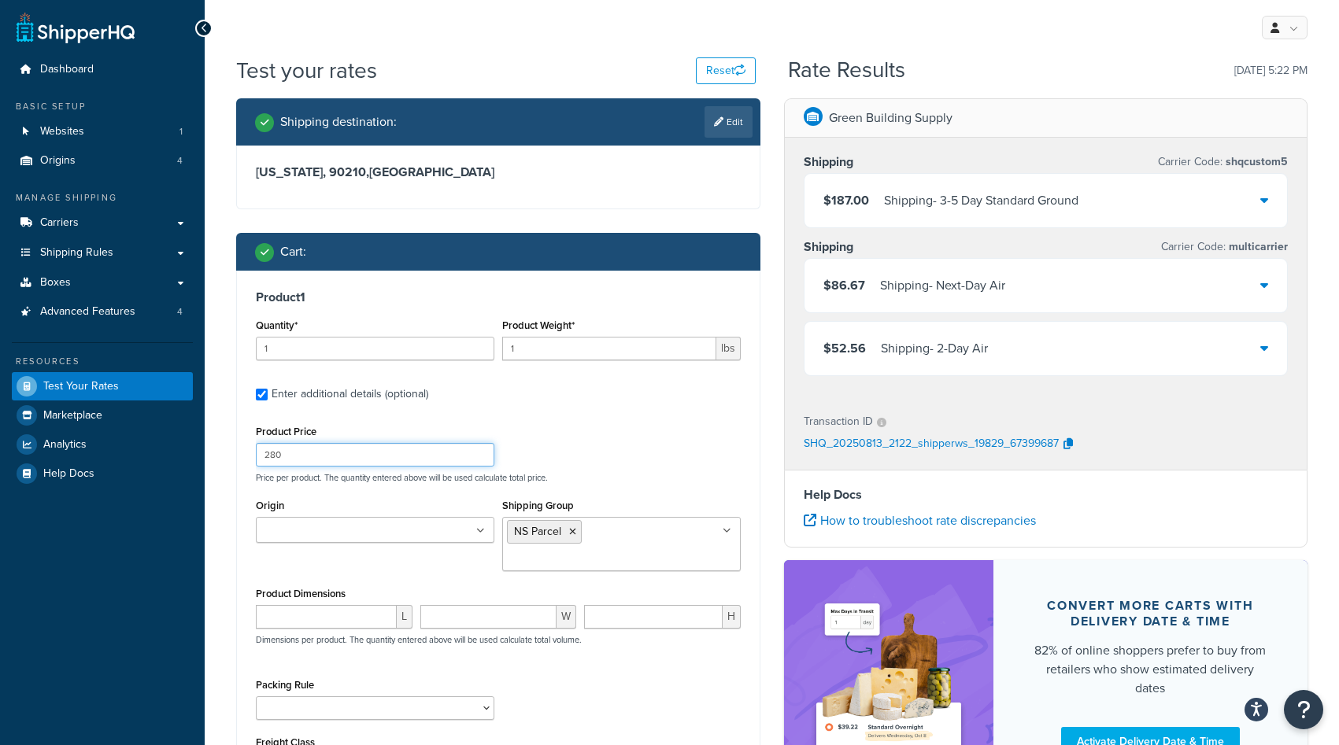
drag, startPoint x: 312, startPoint y: 456, endPoint x: 231, endPoint y: 446, distance: 81.7
click at [231, 446] on div "Shipping destination : Edit [US_STATE], 90210 , [GEOGRAPHIC_DATA] Cart : Produc…" at bounding box center [498, 484] width 548 height 773
type input "295"
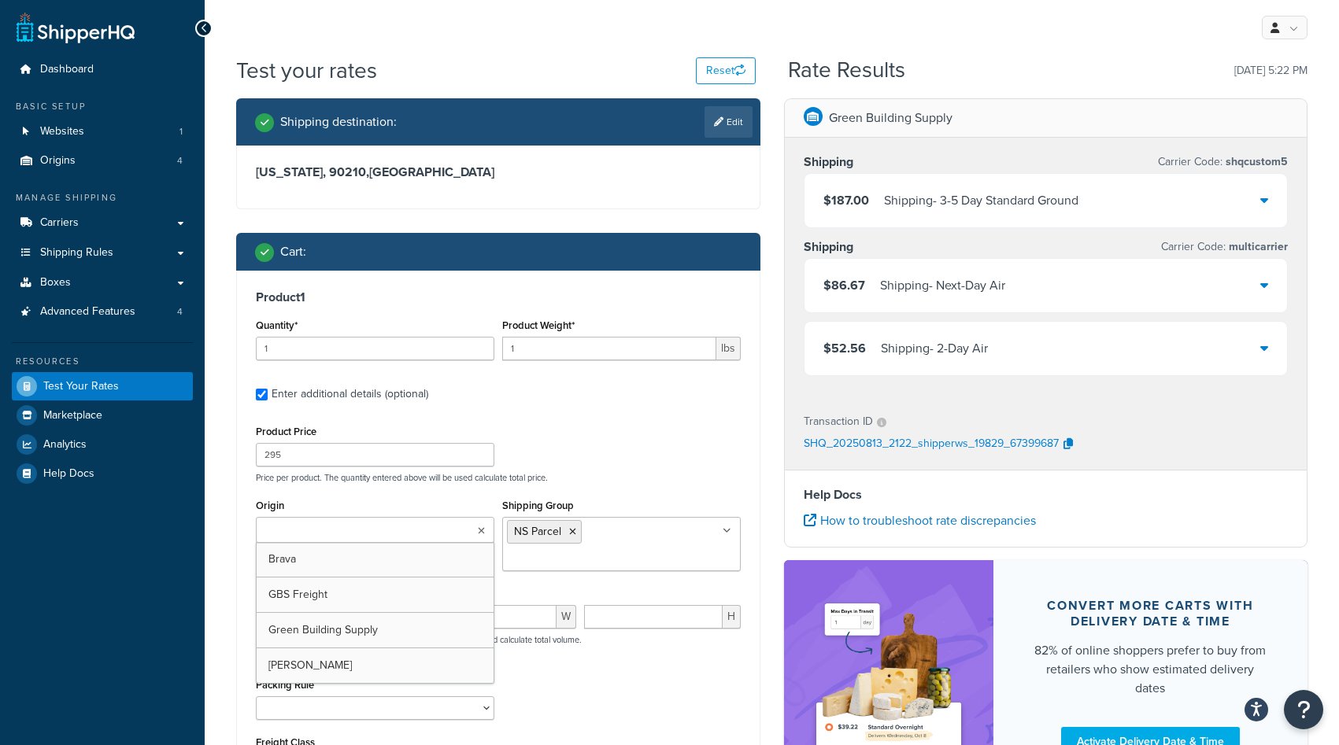
click at [600, 508] on div "Shipping Group NS Parcel Always Free Ship Always Free Ship Freight Customer Pic…" at bounding box center [621, 533] width 238 height 76
click at [569, 529] on icon at bounding box center [572, 531] width 7 height 9
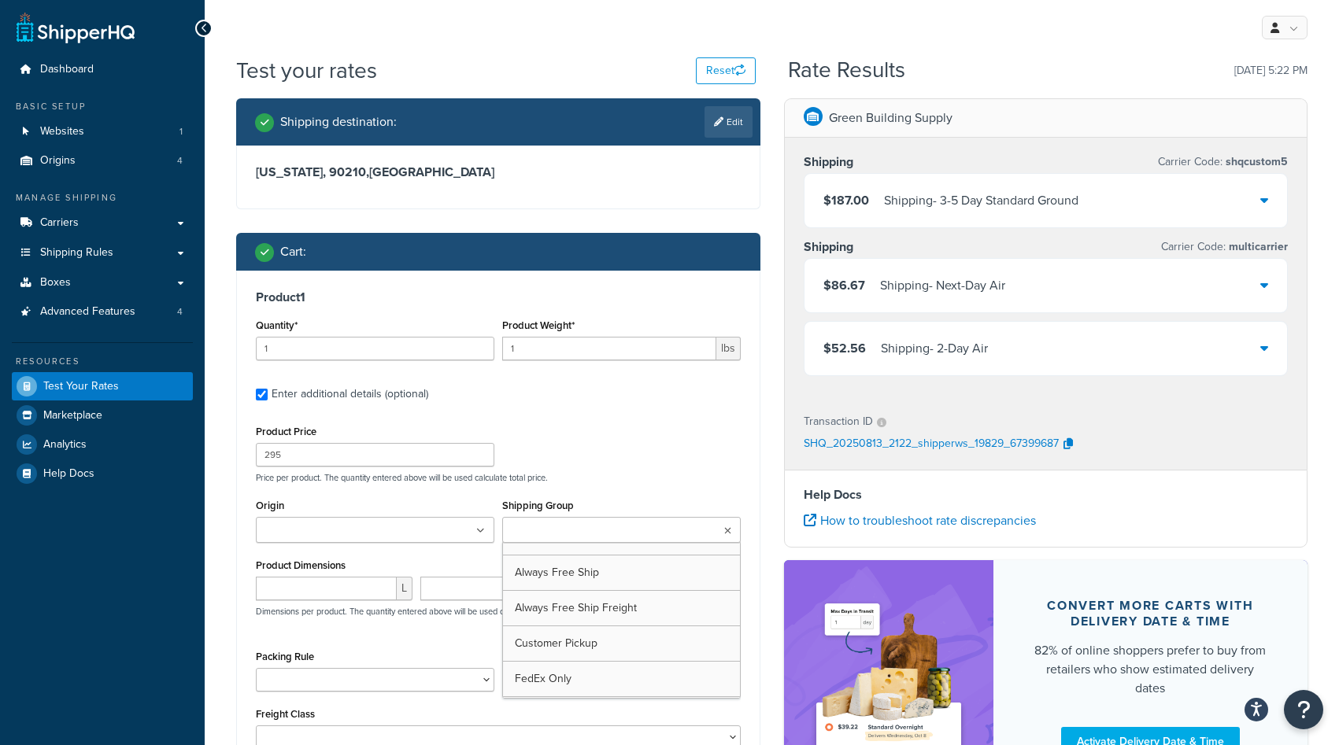
click at [569, 530] on input "Shipping Group" at bounding box center [576, 531] width 139 height 17
type input "ns"
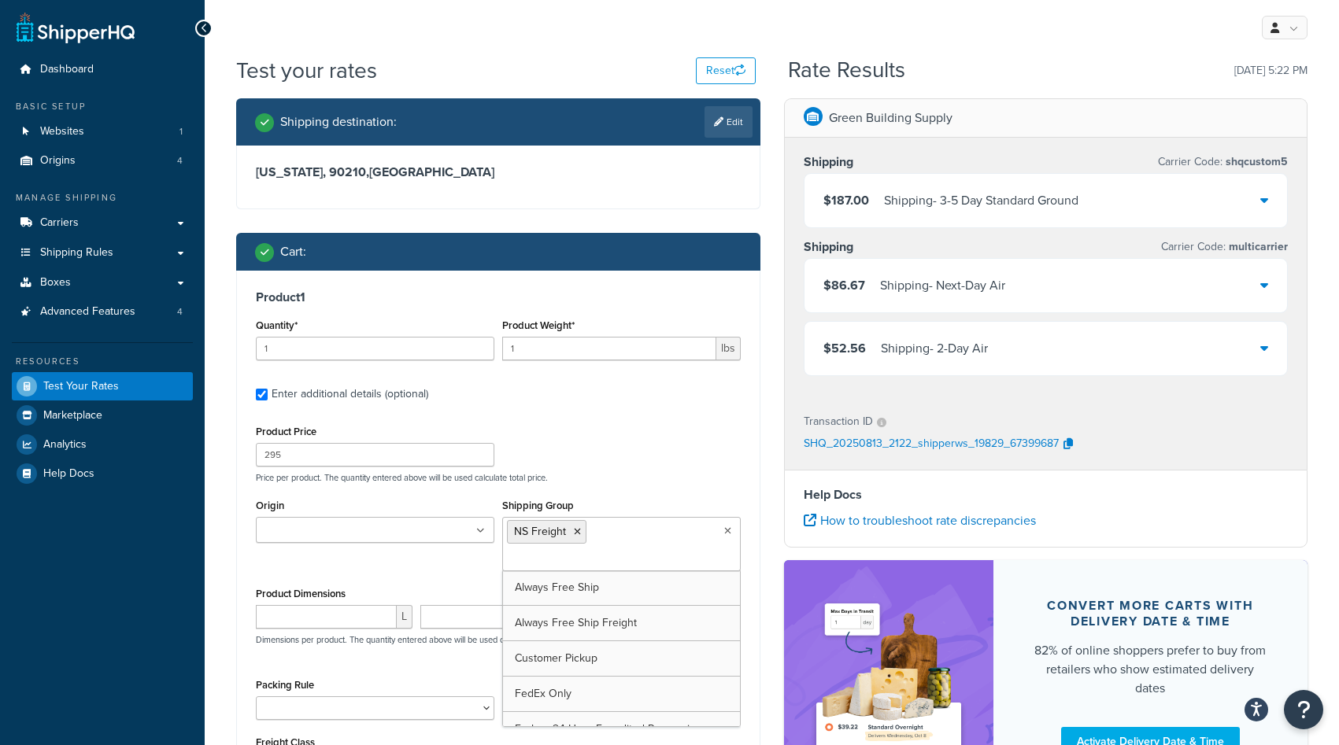
click at [693, 487] on div "Product Price 295 Price per product. The quantity entered above will be used ca…" at bounding box center [498, 587] width 485 height 332
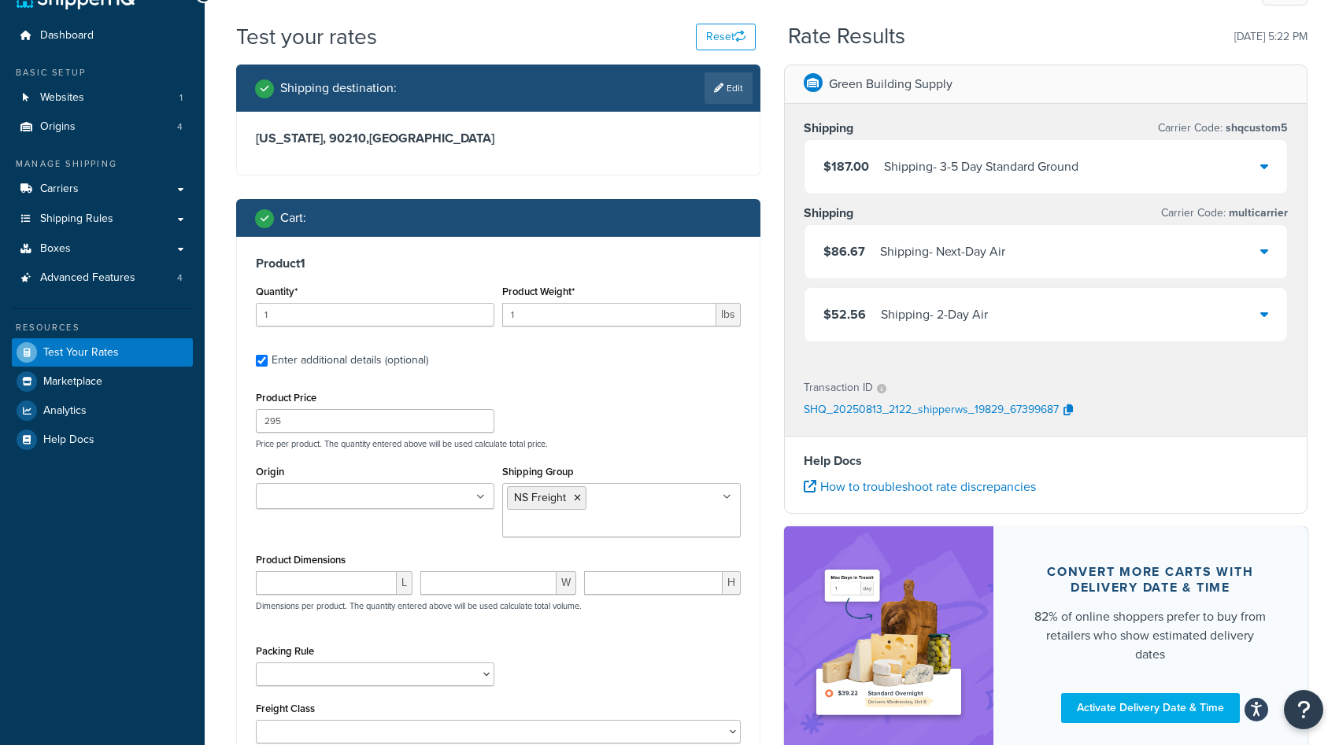
scroll to position [148, 0]
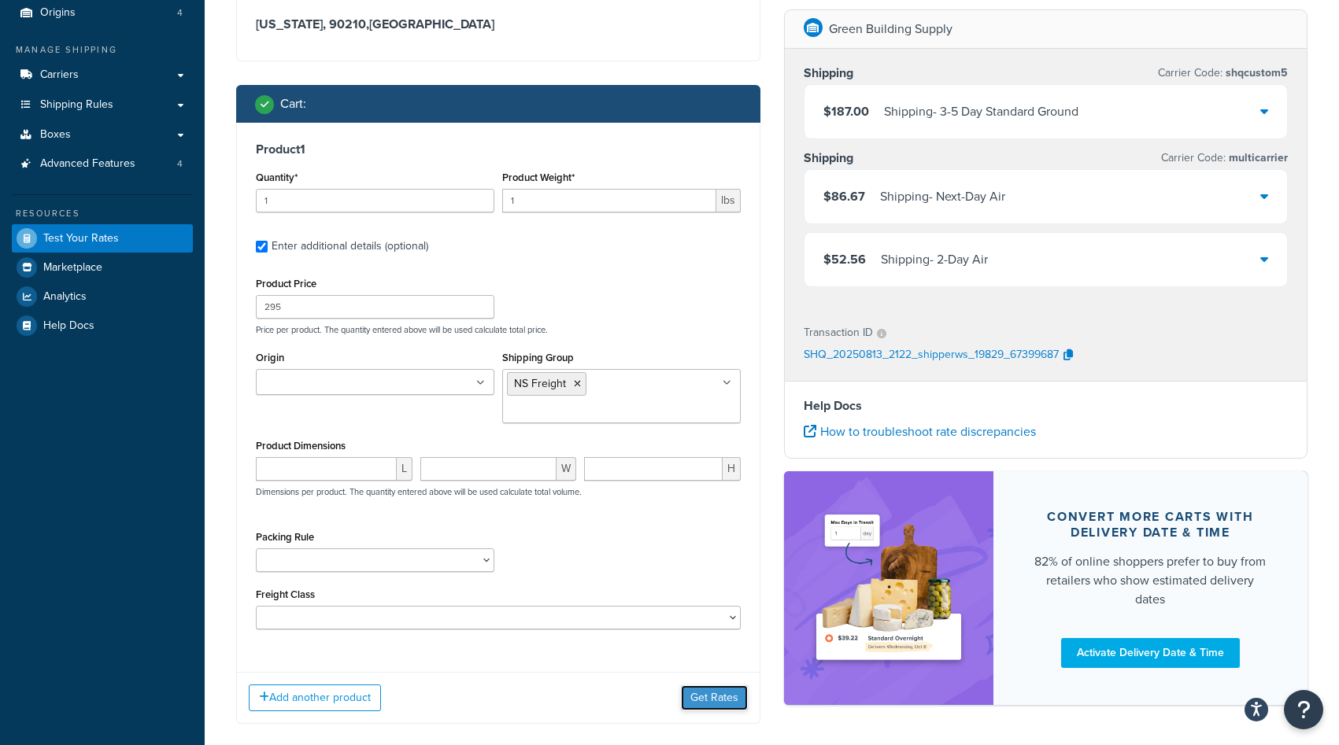
click at [704, 685] on button "Get Rates" at bounding box center [714, 697] width 67 height 25
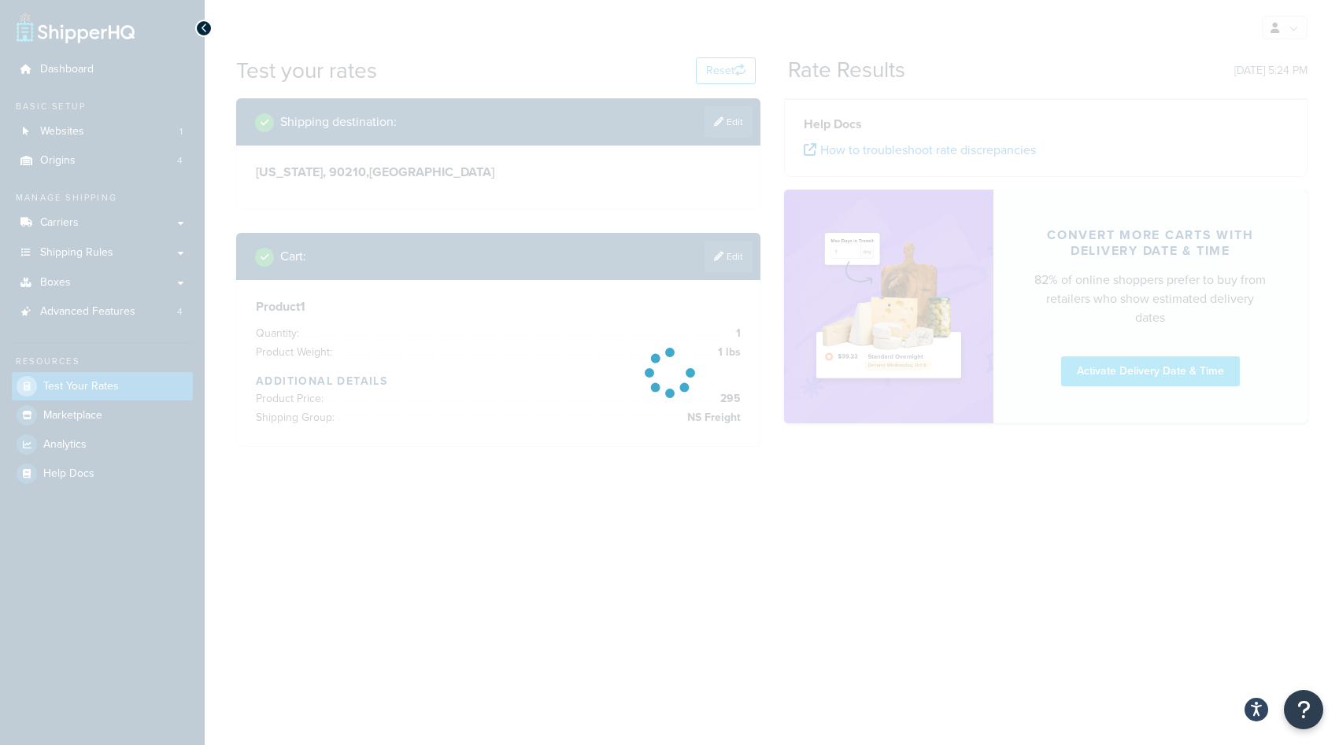
scroll to position [0, 0]
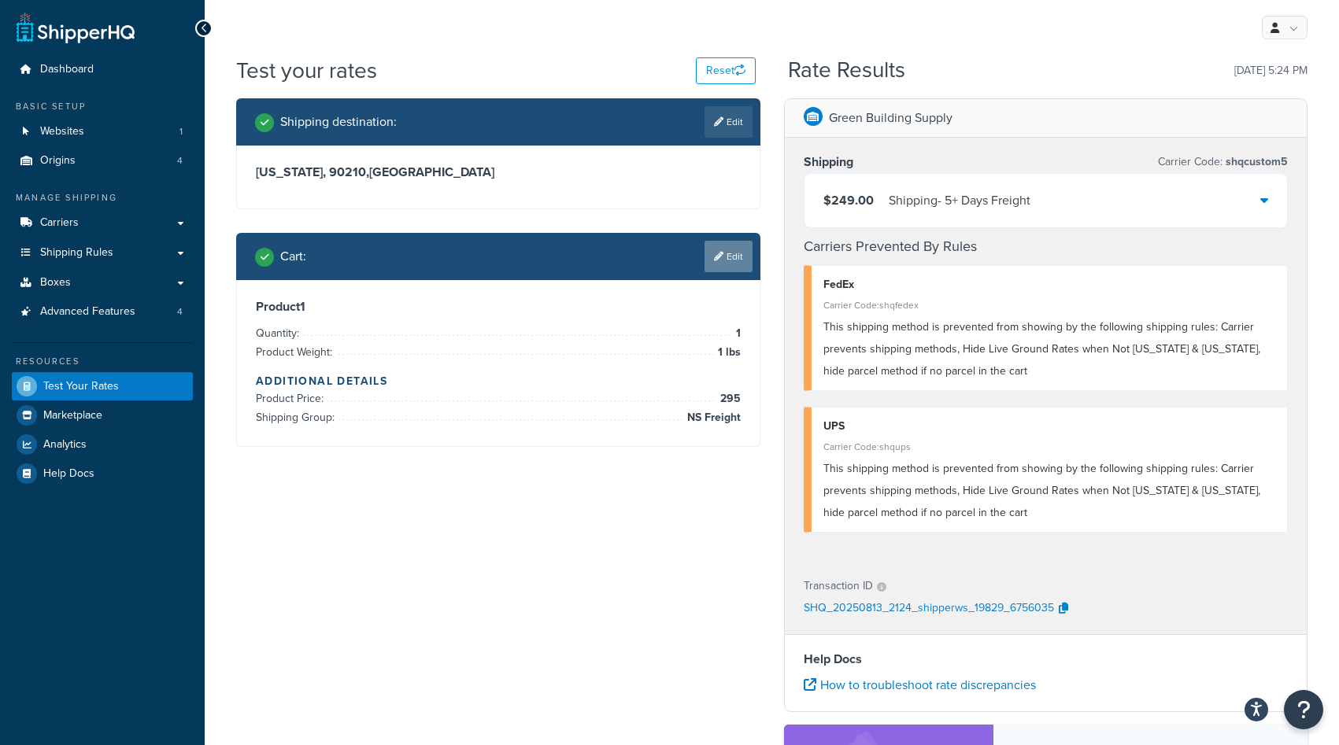
click at [731, 259] on link "Edit" at bounding box center [728, 256] width 48 height 31
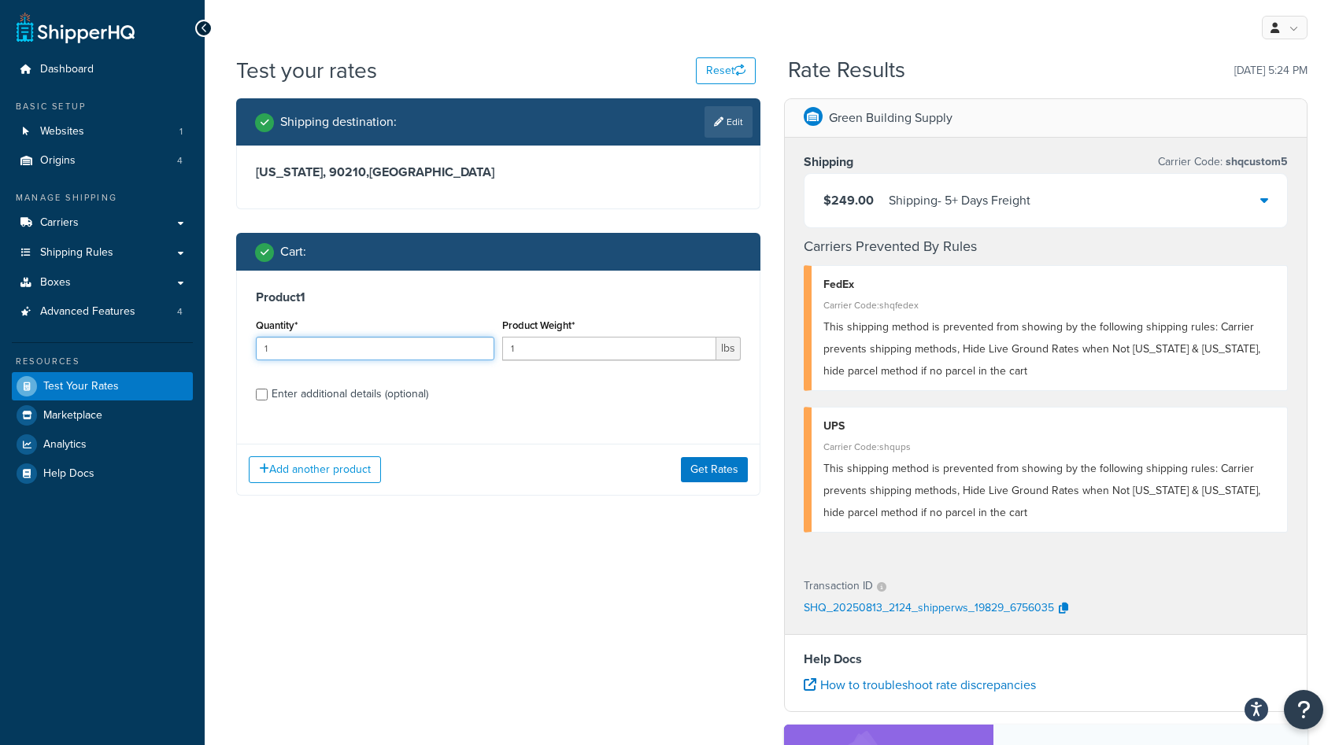
drag, startPoint x: 289, startPoint y: 348, endPoint x: 251, endPoint y: 347, distance: 37.8
click at [254, 347] on div "Quantity* 1" at bounding box center [375, 343] width 246 height 57
type input "2"
click at [697, 460] on button "Get Rates" at bounding box center [714, 469] width 67 height 25
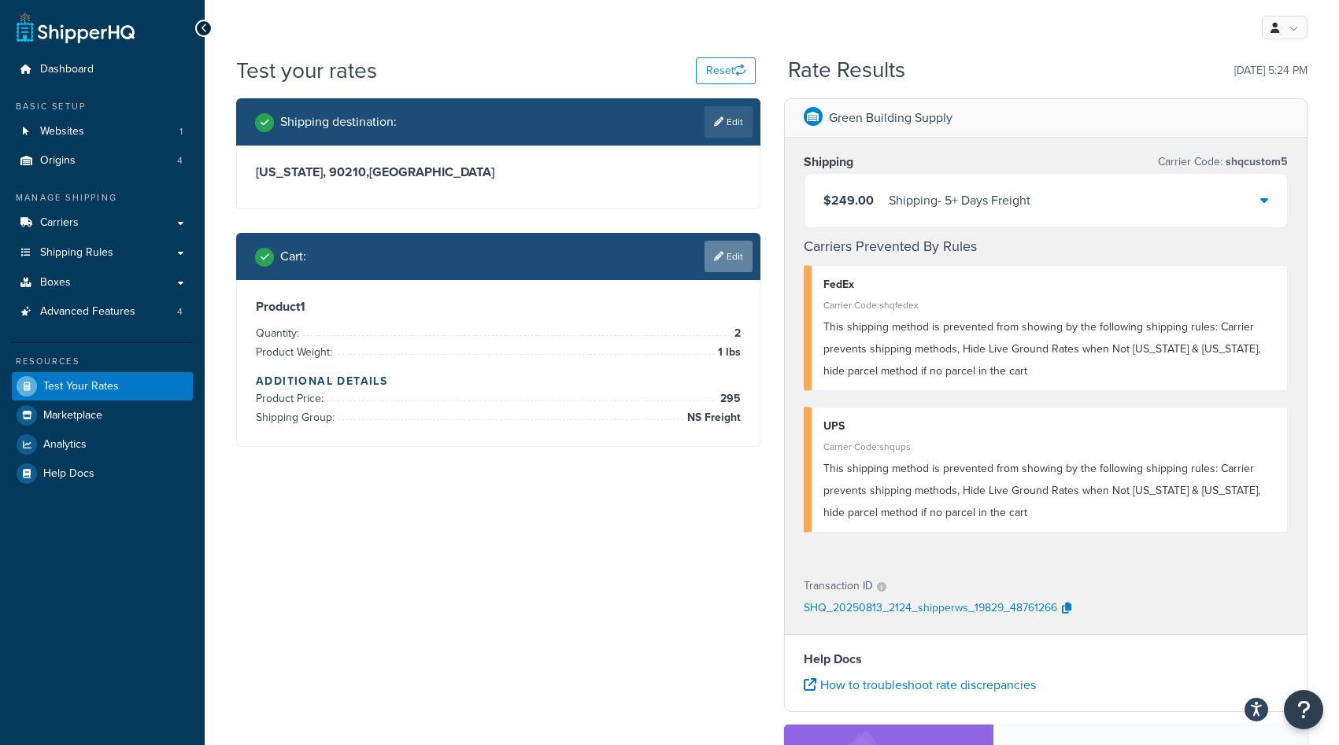
click at [726, 259] on link "Edit" at bounding box center [728, 256] width 48 height 31
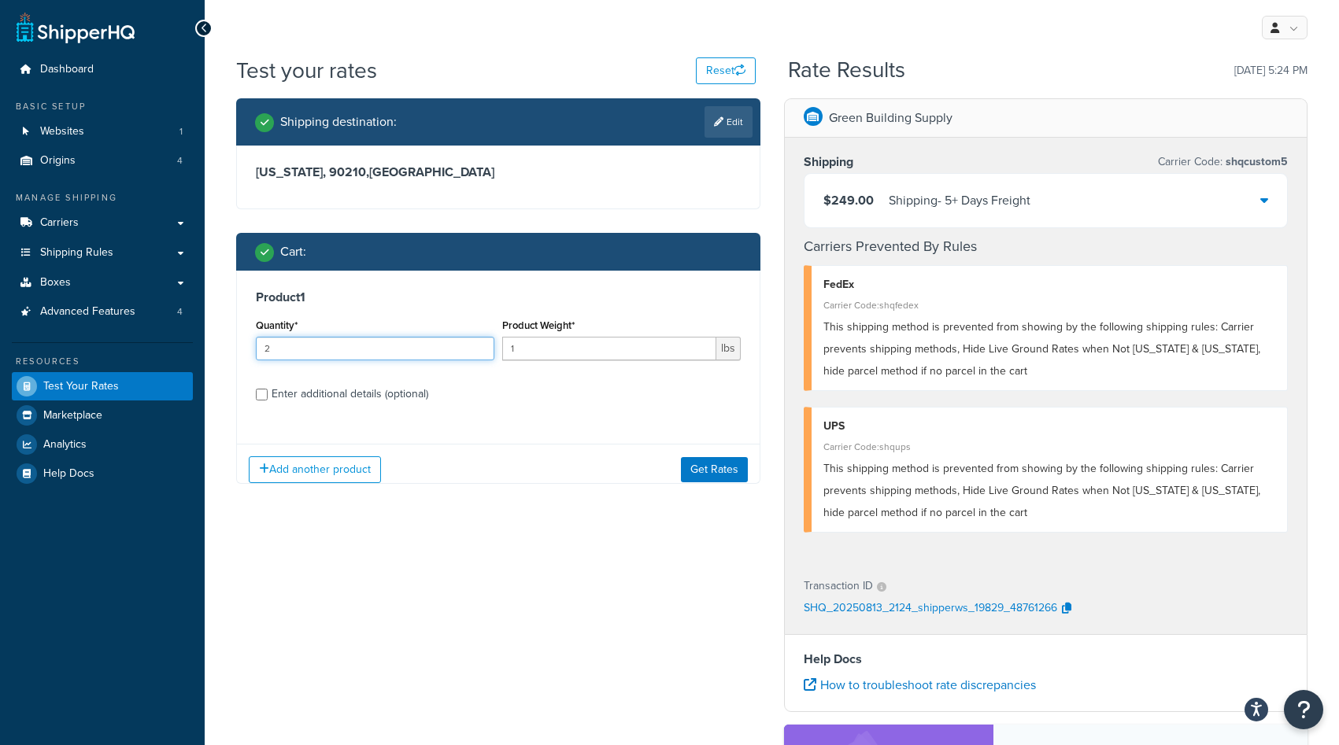
drag, startPoint x: 278, startPoint y: 349, endPoint x: 236, endPoint y: 349, distance: 41.7
click at [238, 349] on div "Product 1 Quantity* 2 Product Weight* 1 lbs Enter additional details (optional)" at bounding box center [498, 351] width 523 height 161
type input "3"
click at [696, 465] on button "Get Rates" at bounding box center [714, 469] width 67 height 25
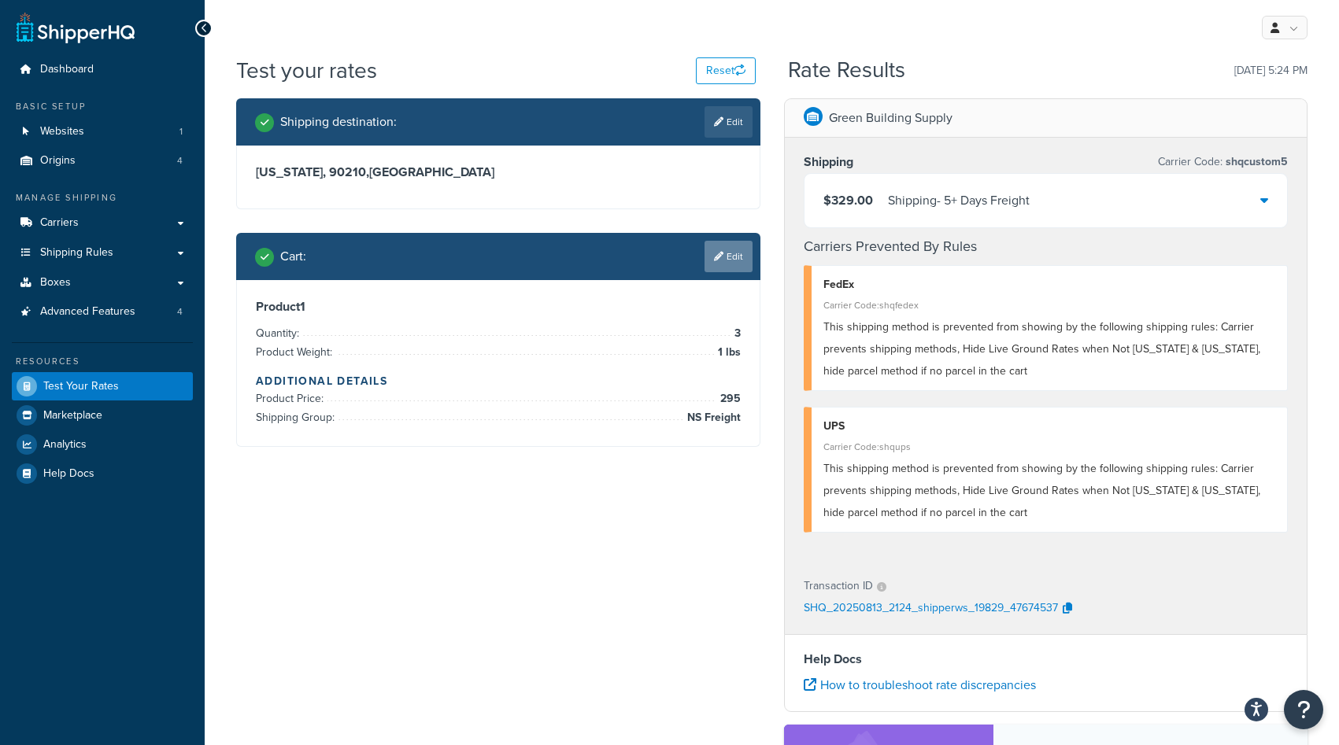
click at [735, 242] on link "Edit" at bounding box center [728, 256] width 48 height 31
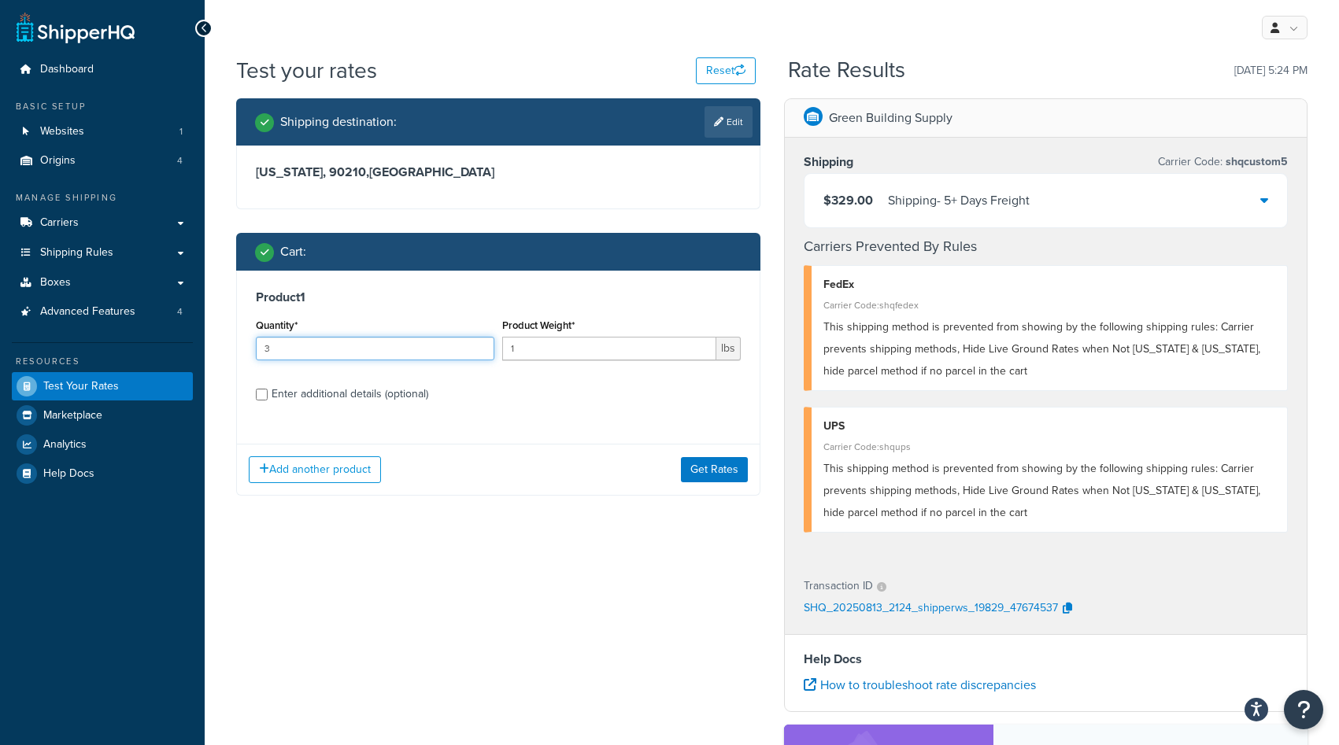
drag, startPoint x: 294, startPoint y: 346, endPoint x: 234, endPoint y: 346, distance: 60.6
click at [234, 346] on div "Shipping destination : Edit [US_STATE], 90210 , [GEOGRAPHIC_DATA] Cart : Produc…" at bounding box center [498, 308] width 548 height 421
type input "4"
click at [696, 466] on button "Get Rates" at bounding box center [714, 469] width 67 height 25
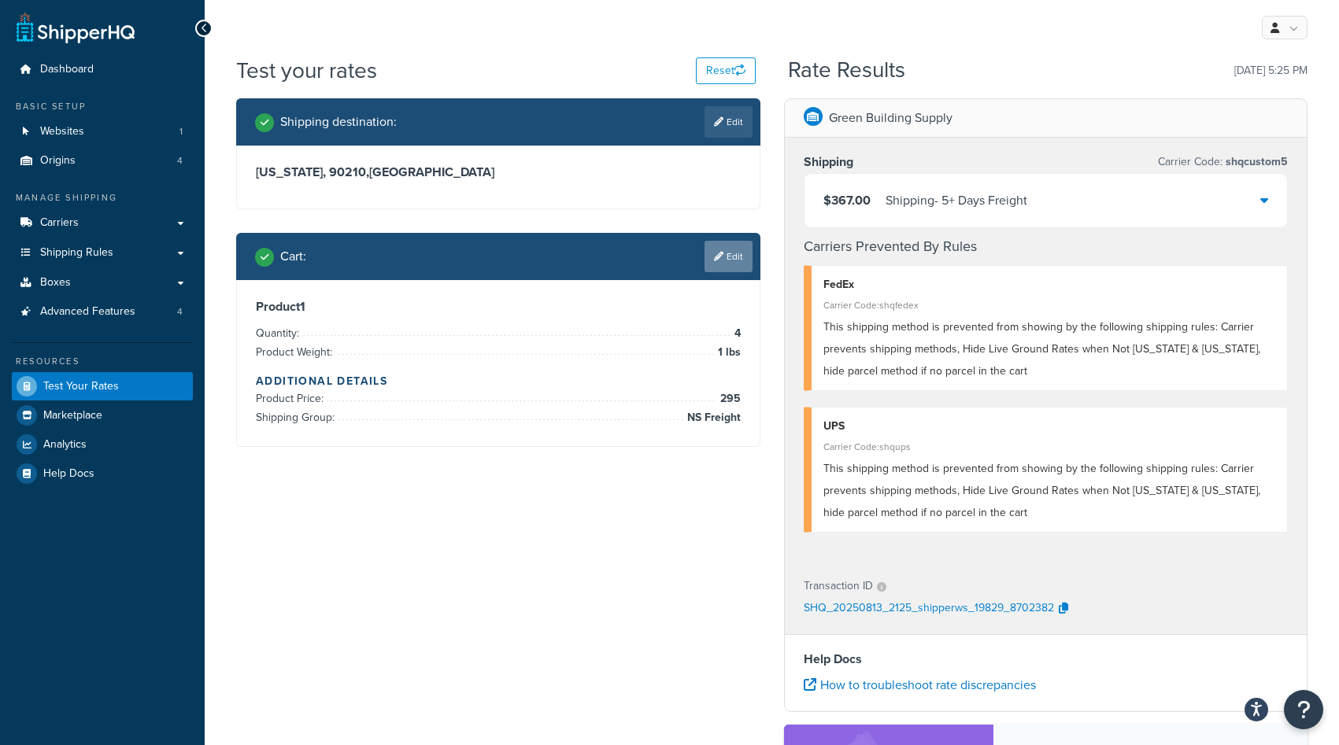
click at [718, 253] on icon at bounding box center [718, 256] width 9 height 9
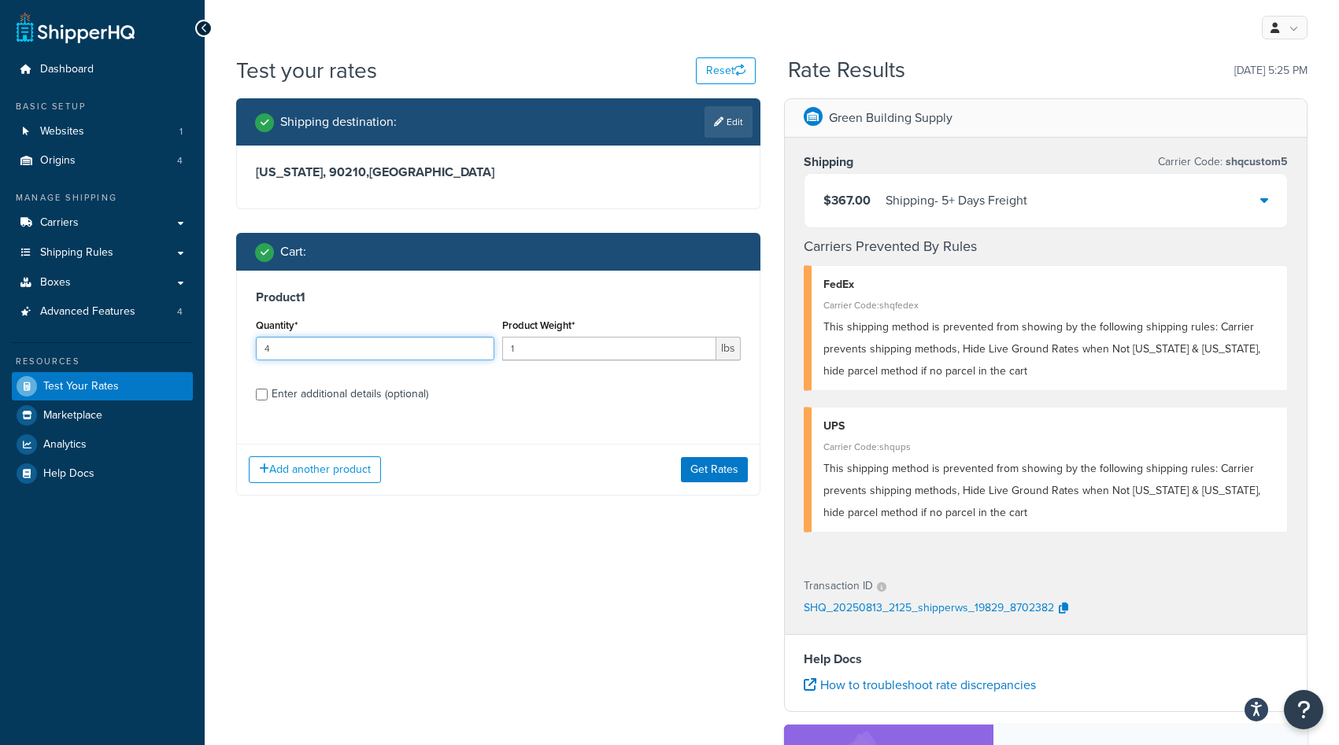
drag, startPoint x: 283, startPoint y: 347, endPoint x: 235, endPoint y: 345, distance: 47.2
click at [241, 346] on div "Product 1 Quantity* 4 Product Weight* 1 lbs Enter additional details (optional)" at bounding box center [498, 351] width 523 height 161
type input "5"
click at [692, 464] on button "Get Rates" at bounding box center [714, 469] width 67 height 25
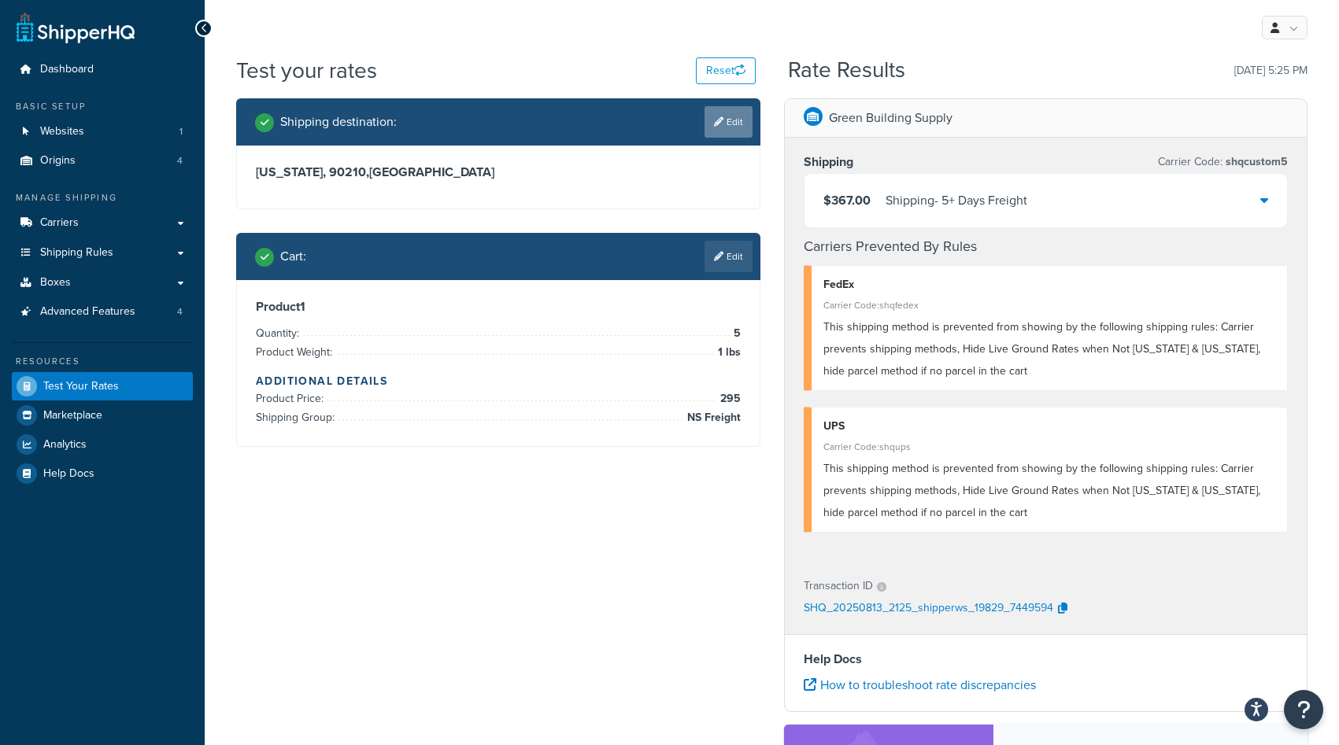
click at [729, 118] on link "Edit" at bounding box center [728, 121] width 48 height 31
select select "CA"
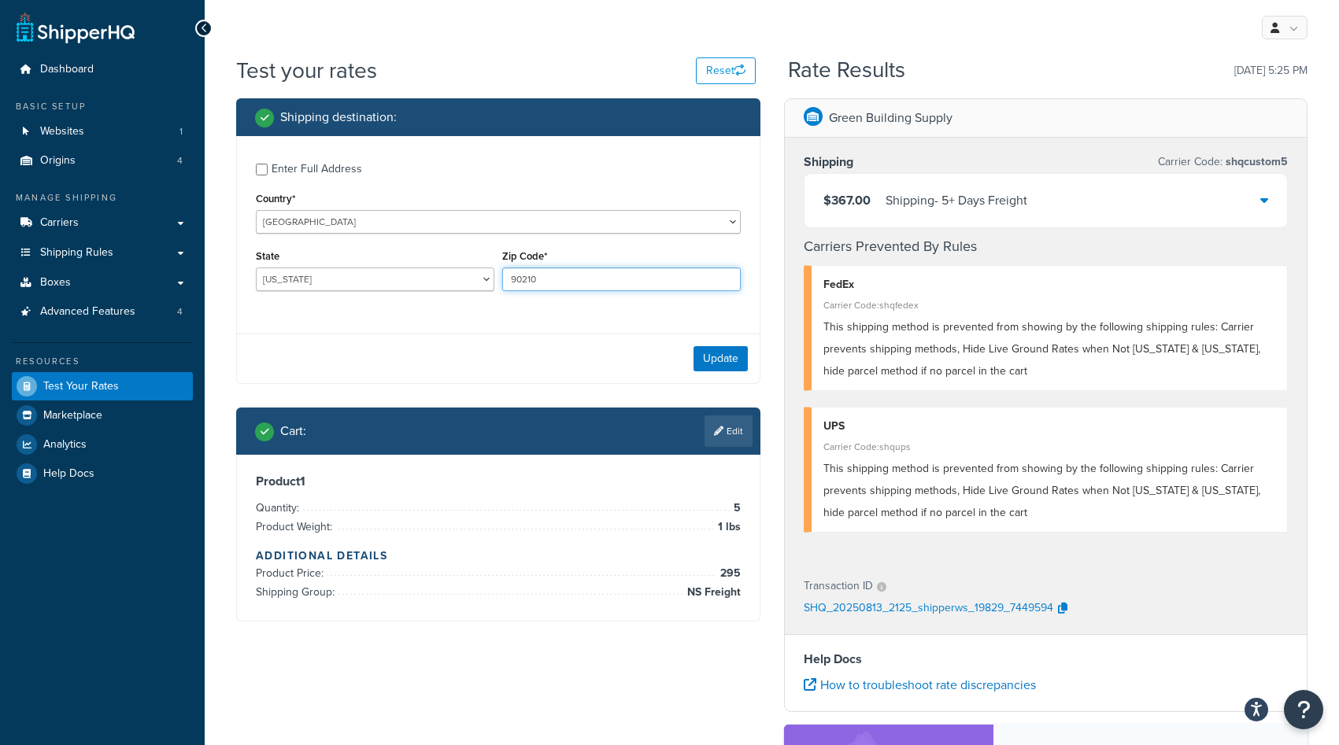
click at [550, 281] on input "90210" at bounding box center [621, 280] width 238 height 24
click at [91, 227] on link "Carriers" at bounding box center [102, 223] width 181 height 29
click at [545, 279] on input "90210" at bounding box center [621, 280] width 238 height 24
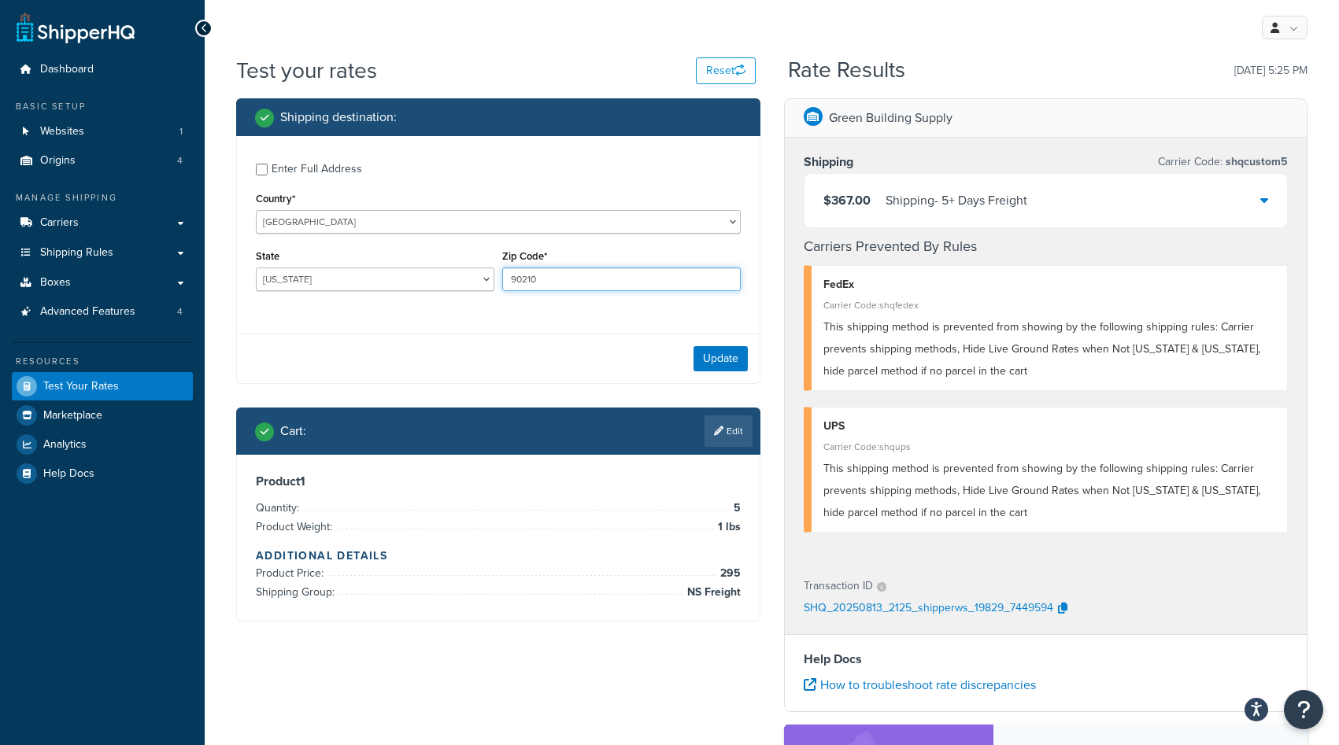
click at [545, 279] on input "90210" at bounding box center [621, 280] width 238 height 24
type input "69331"
click at [333, 279] on select "[US_STATE] [US_STATE] [US_STATE] [US_STATE] [US_STATE] Armed Forces Americas Ar…" at bounding box center [375, 280] width 238 height 24
select select "NE"
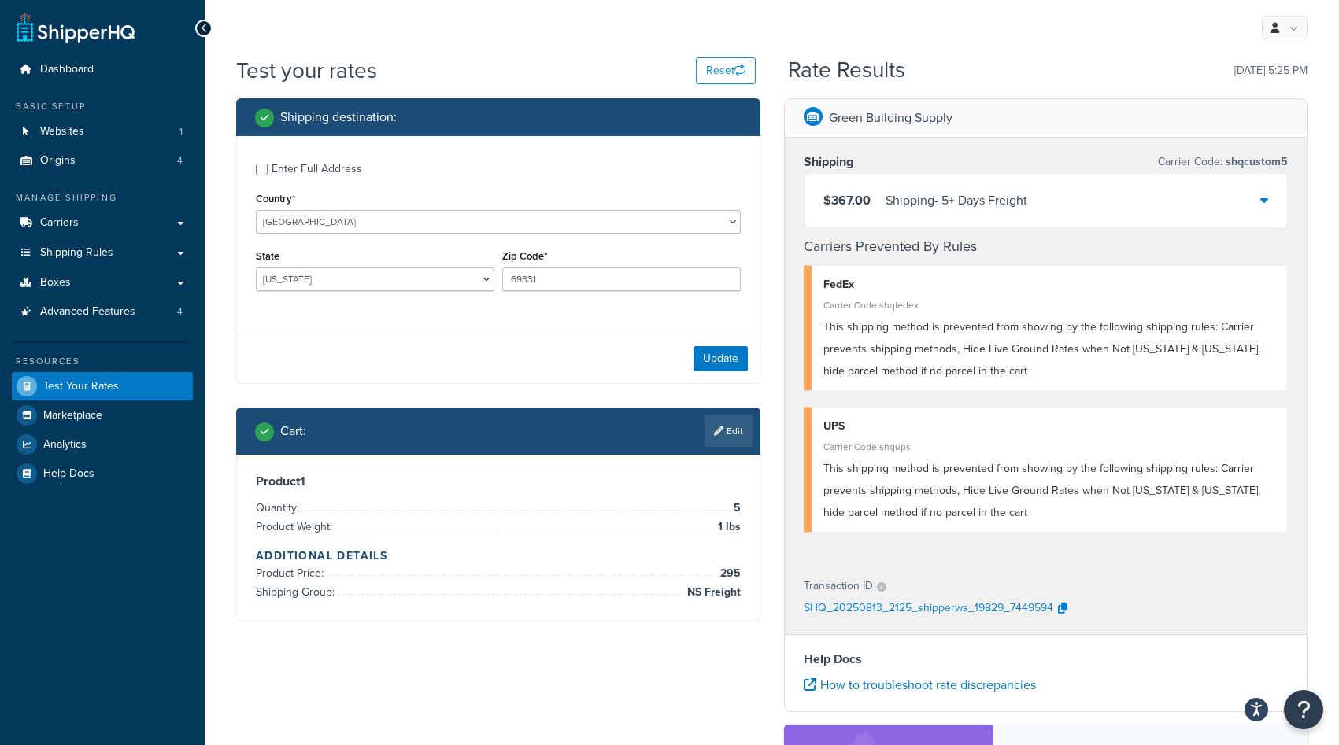
click at [534, 668] on div "Shipping destination : Enter Full Address Country* [GEOGRAPHIC_DATA] [GEOGRAPHI…" at bounding box center [771, 536] width 1095 height 876
click at [724, 347] on button "Update" at bounding box center [720, 358] width 54 height 25
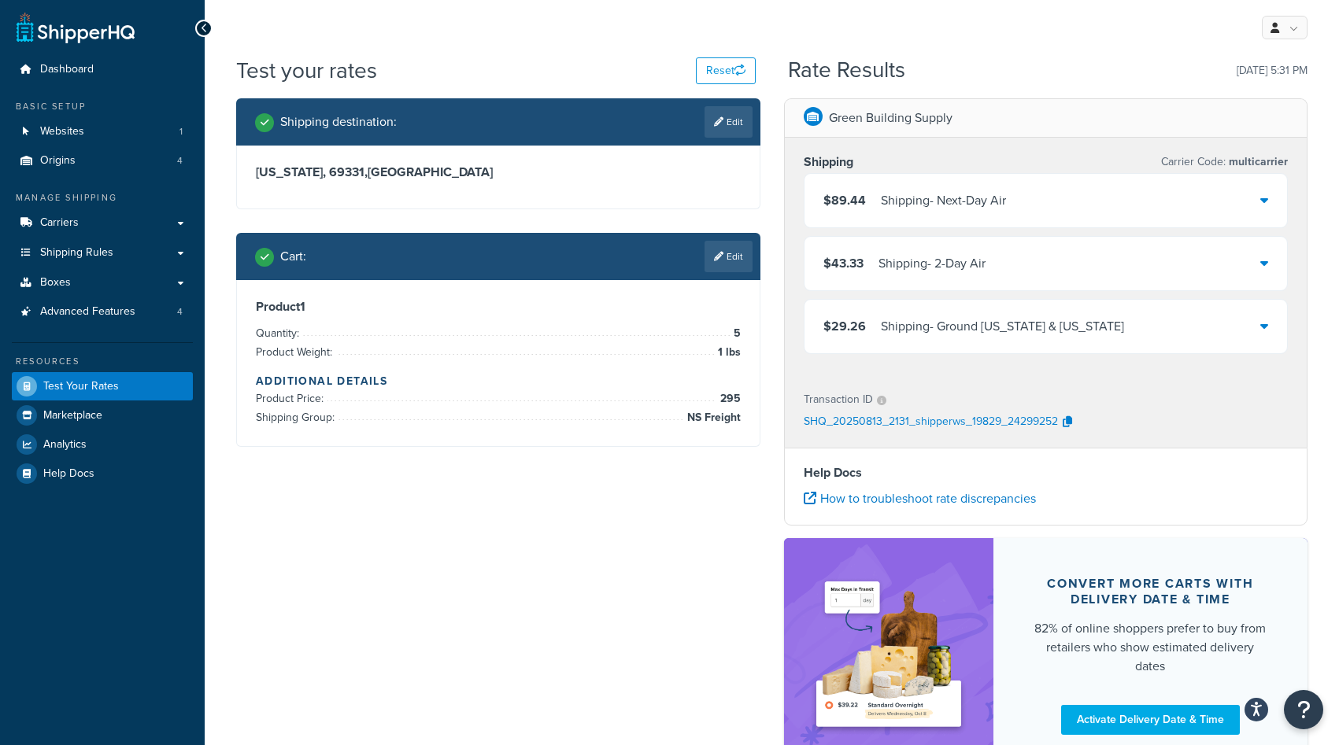
click at [714, 272] on div "Cart : Edit" at bounding box center [498, 256] width 524 height 47
click at [724, 256] on link "Edit" at bounding box center [728, 256] width 48 height 31
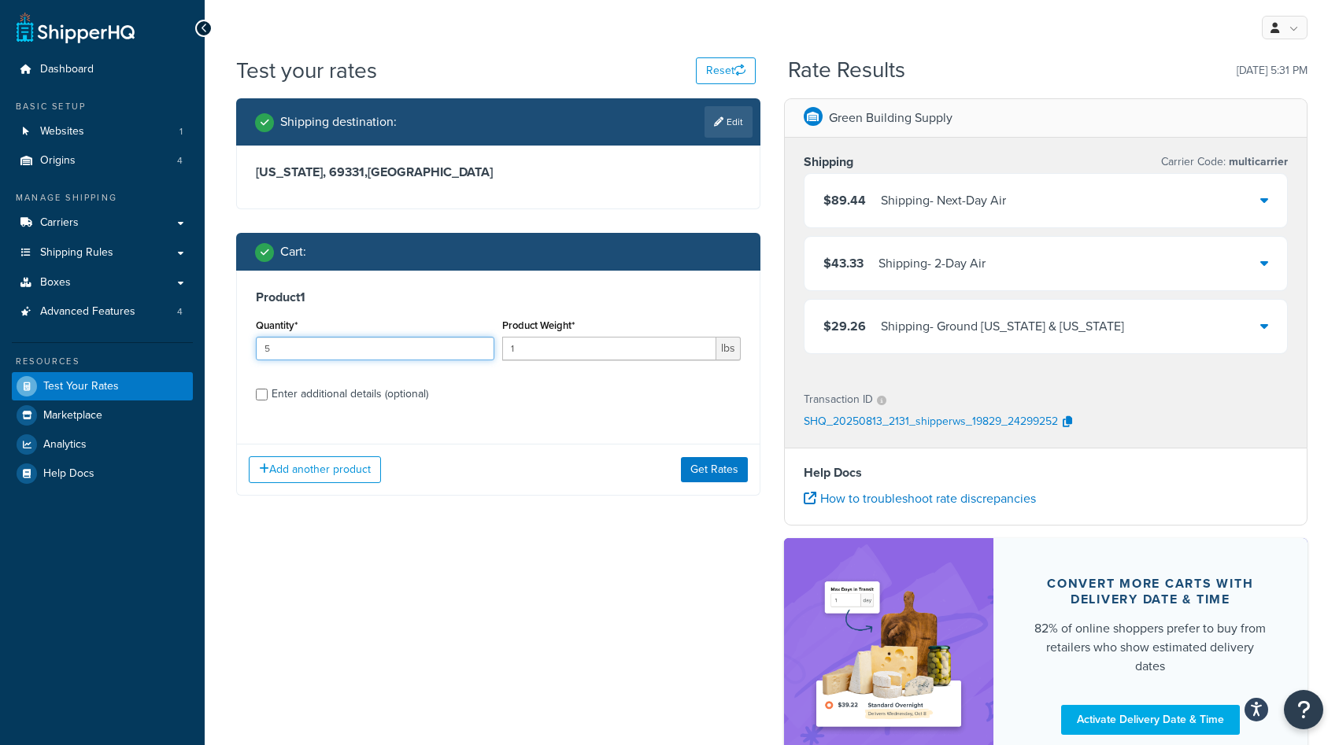
drag, startPoint x: 283, startPoint y: 353, endPoint x: 245, endPoint y: 346, distance: 38.4
click at [248, 349] on div "Product 1 Quantity* 5 Product Weight* 1 lbs Enter additional details (optional)" at bounding box center [498, 351] width 523 height 161
type input "1"
click at [365, 397] on div "Enter additional details (optional)" at bounding box center [350, 394] width 157 height 22
click at [268, 397] on input "Enter additional details (optional)" at bounding box center [262, 395] width 12 height 12
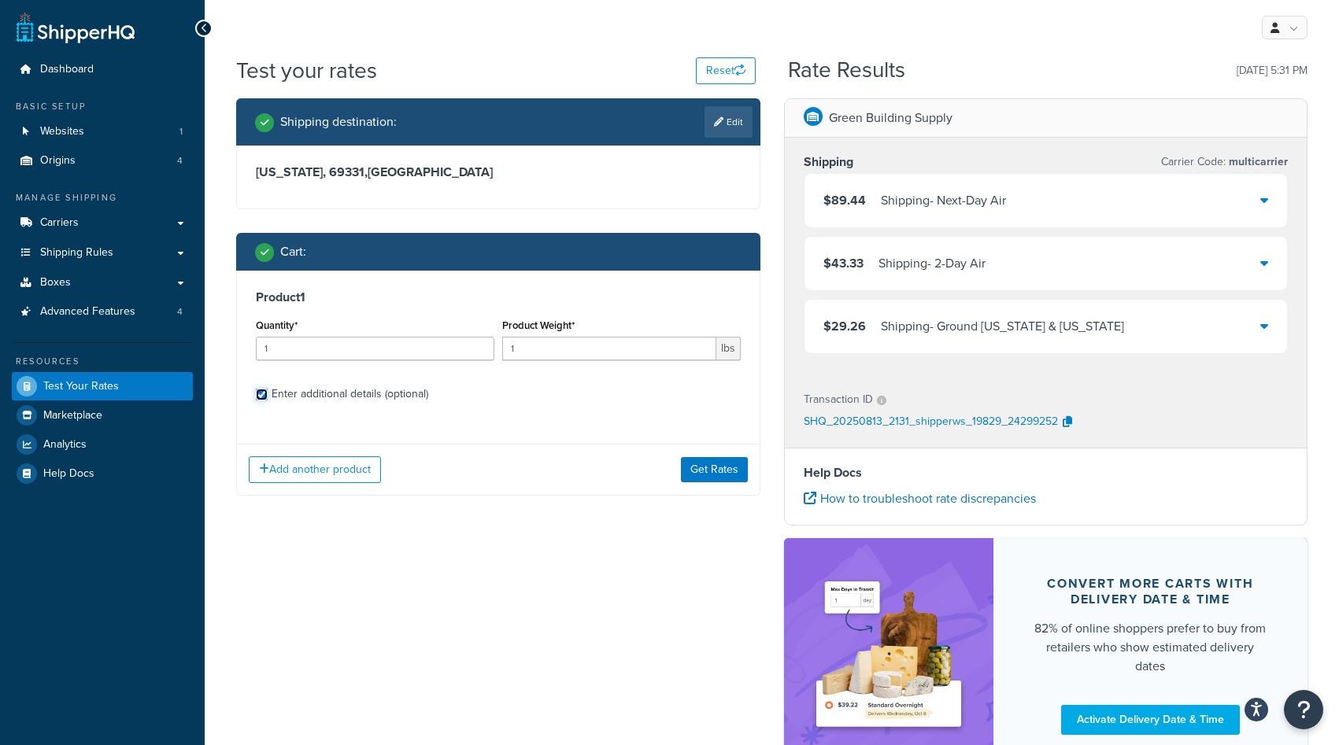
checkbox input "true"
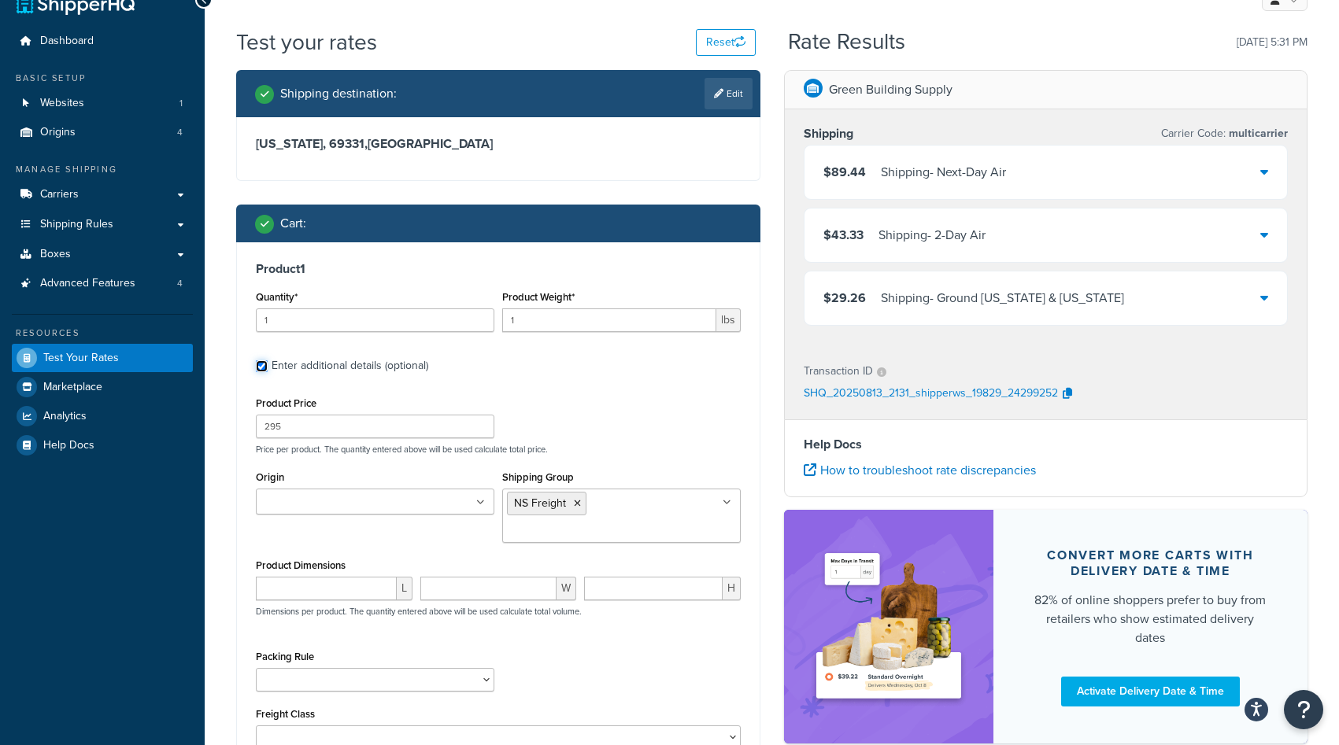
scroll to position [37, 0]
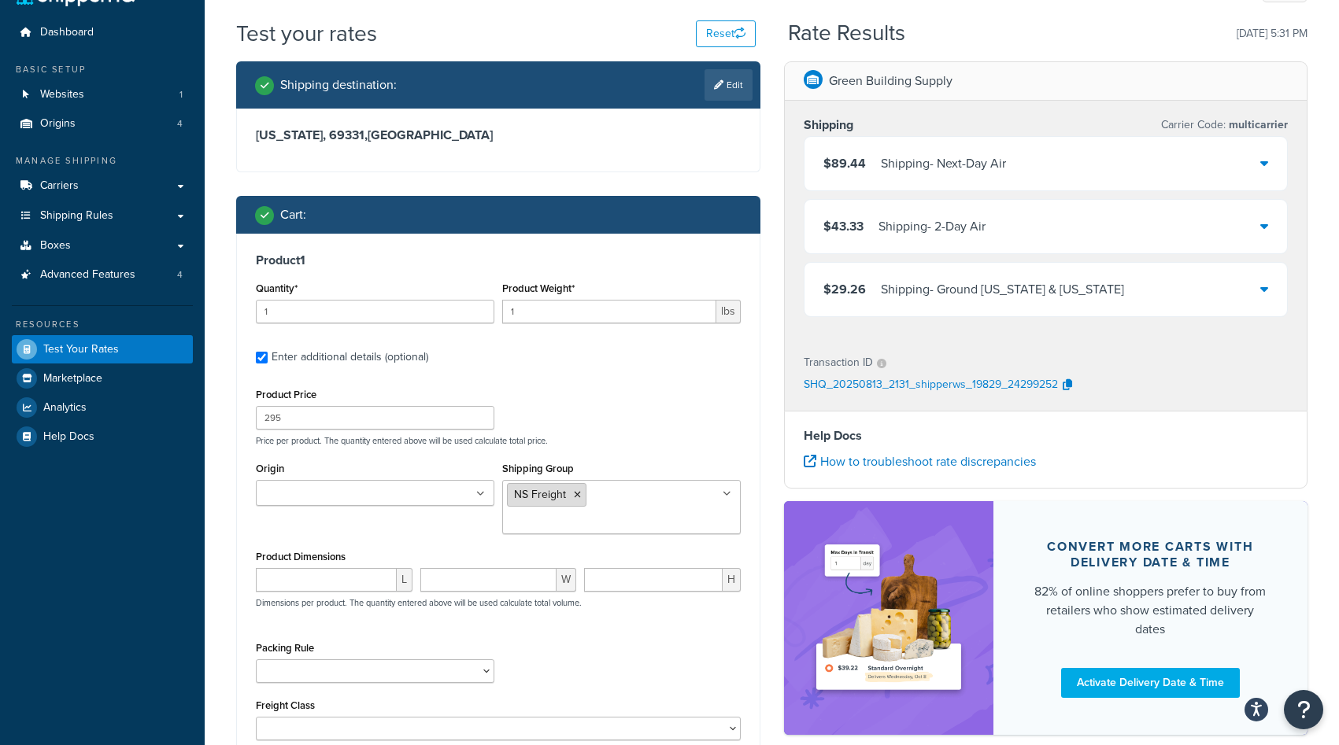
click at [575, 493] on icon at bounding box center [577, 494] width 7 height 9
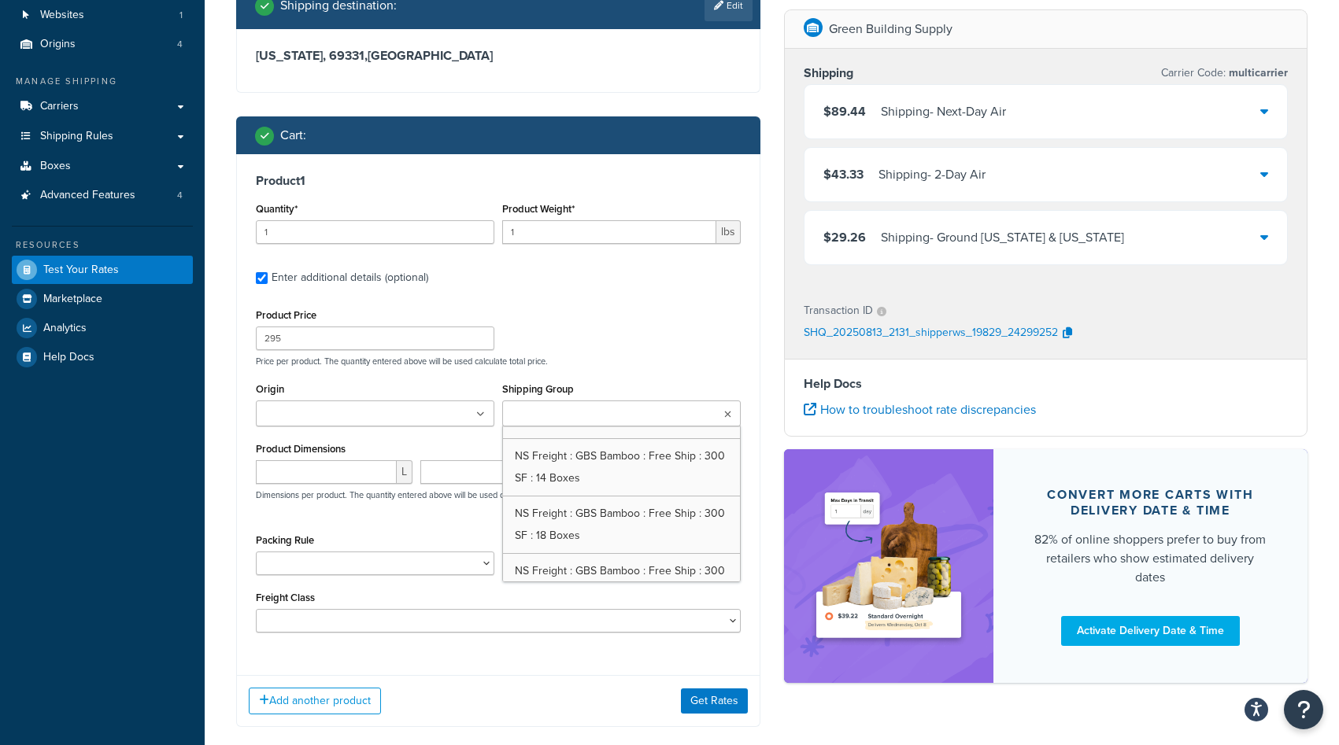
scroll to position [988, 0]
click at [617, 419] on input "Shipping Group" at bounding box center [576, 414] width 139 height 17
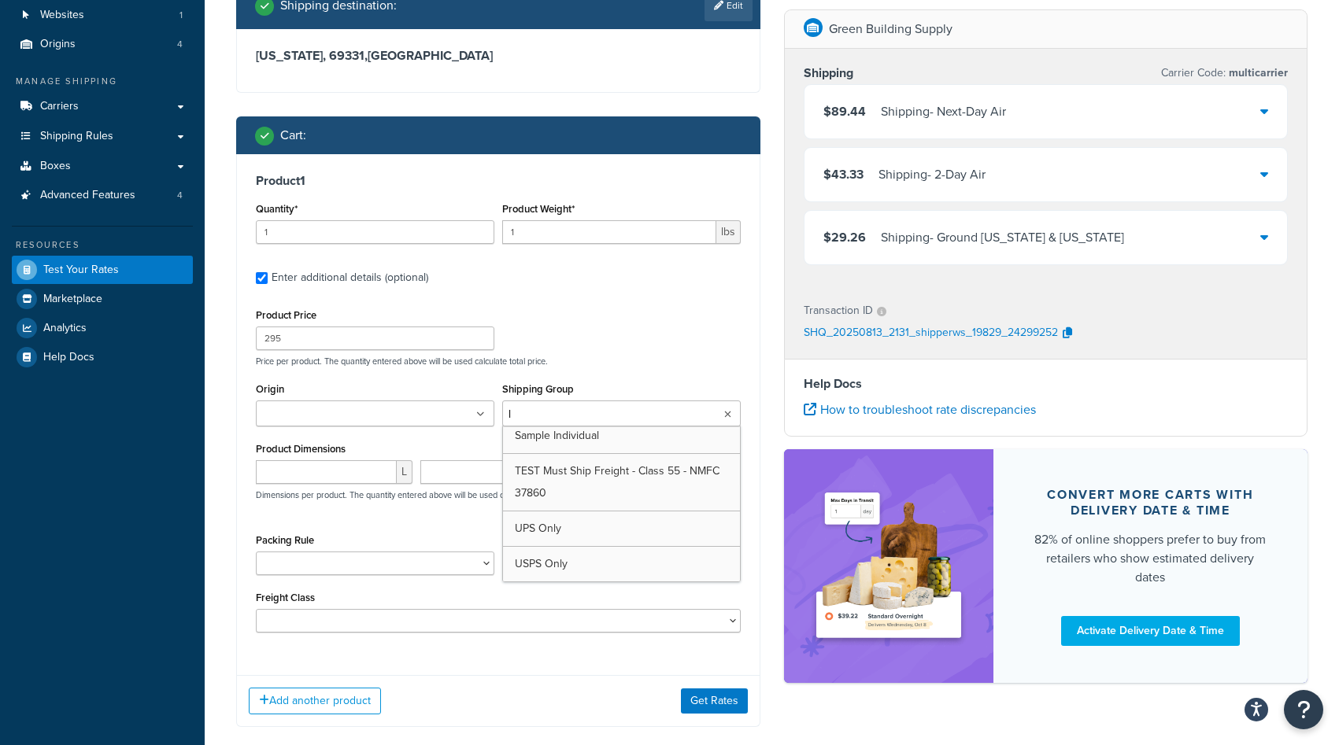
scroll to position [0, 0]
type input "l"
type input "freight"
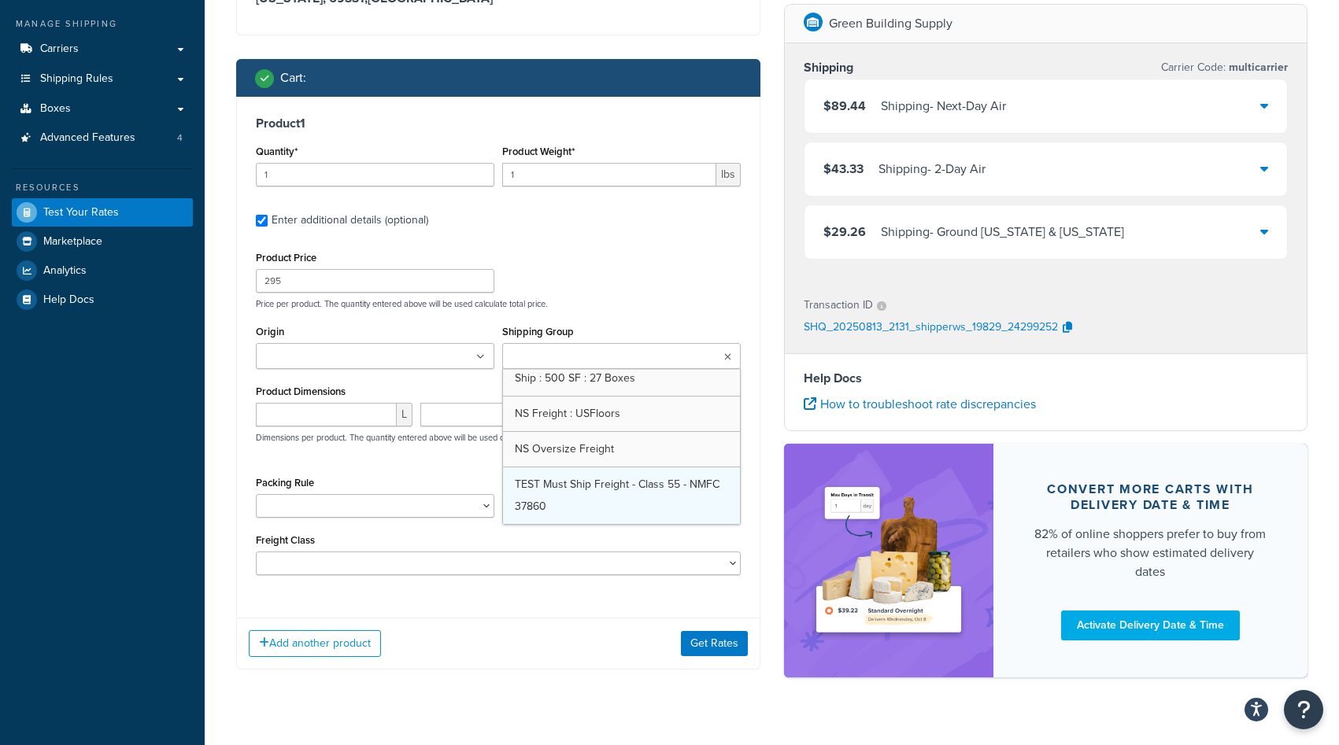
scroll to position [2049, 0]
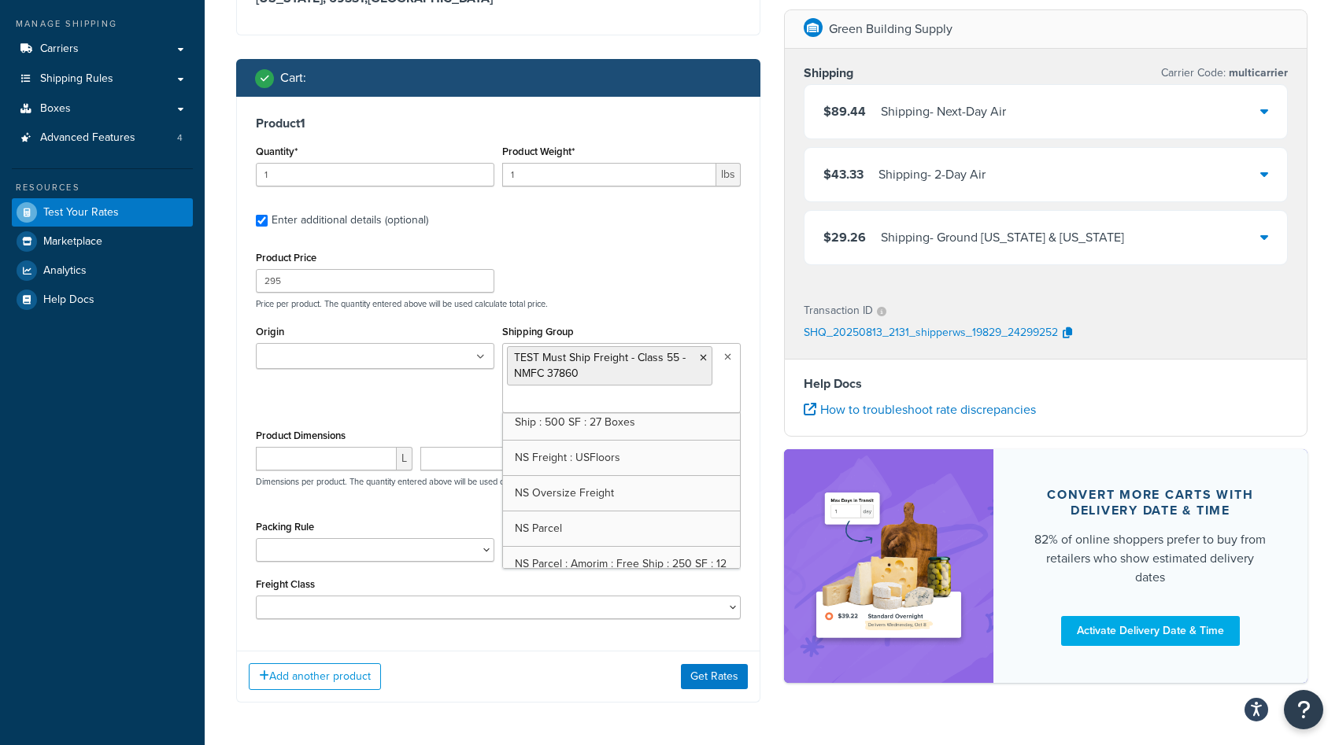
click at [683, 303] on p "Price per product. The quantity entered above will be used calculate total pric…" at bounding box center [498, 303] width 493 height 11
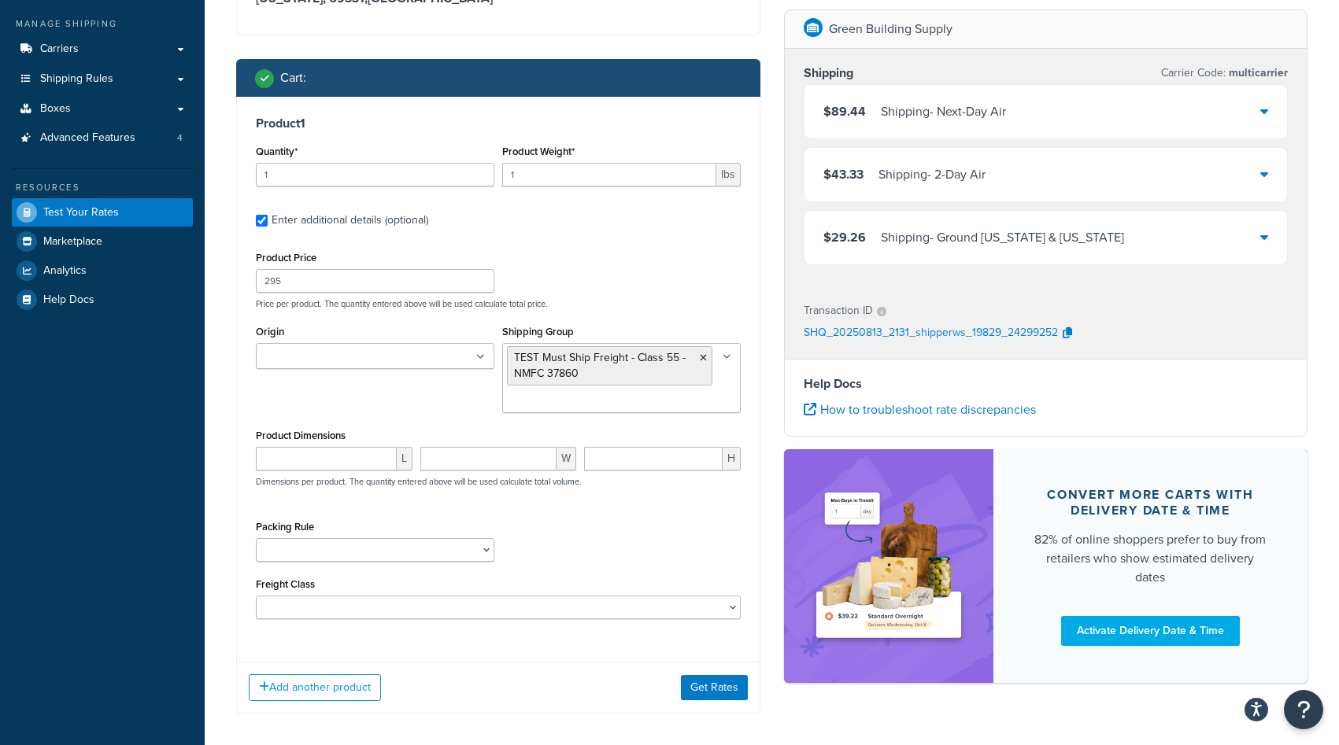
scroll to position [153, 0]
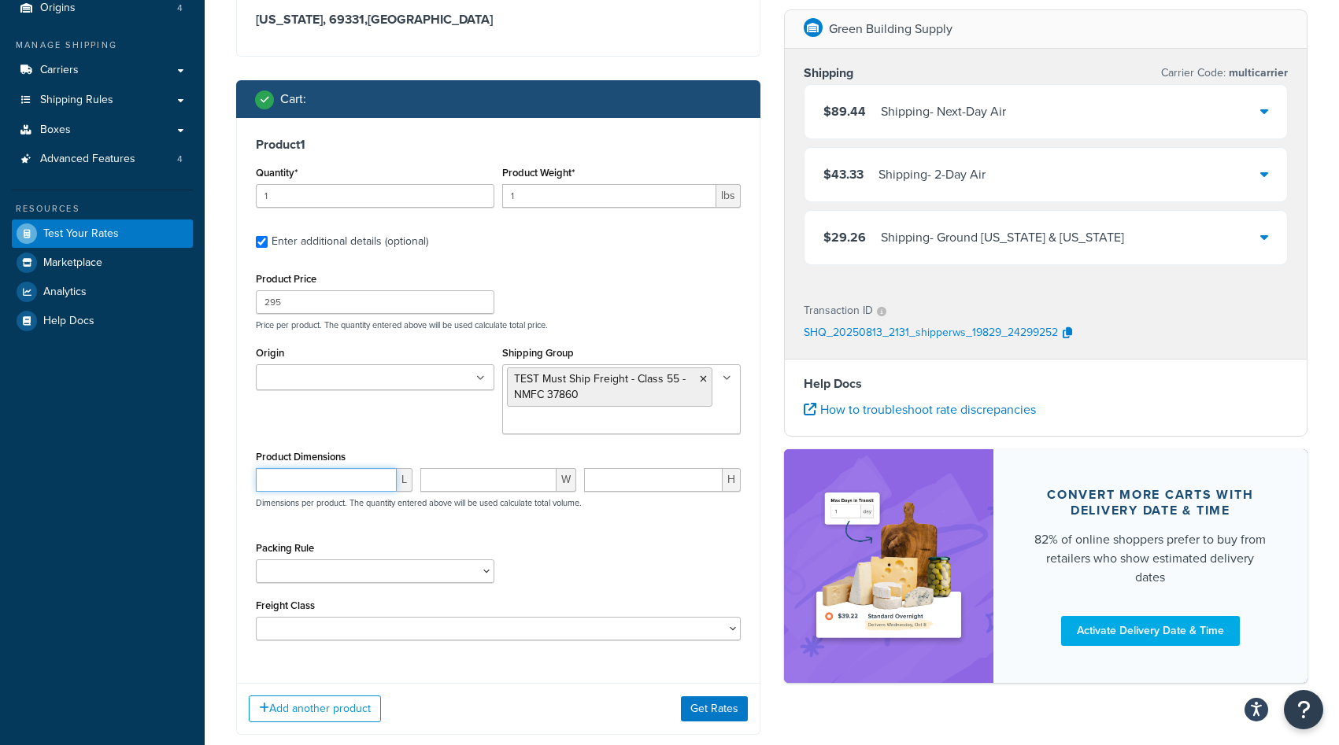
click at [305, 478] on input "number" at bounding box center [326, 480] width 141 height 24
type input "72"
type input "24"
click at [728, 711] on button "Get Rates" at bounding box center [714, 708] width 67 height 25
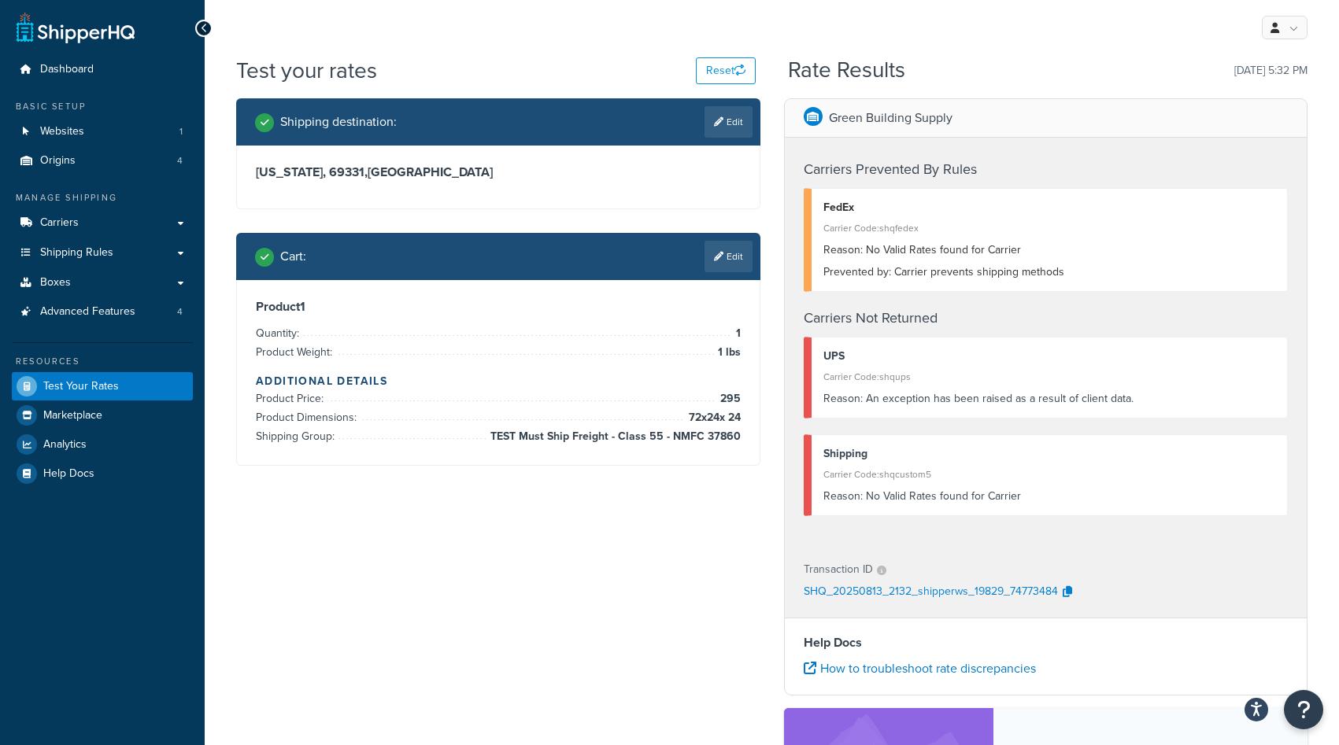
scroll to position [0, 0]
